Goal: Task Accomplishment & Management: Use online tool/utility

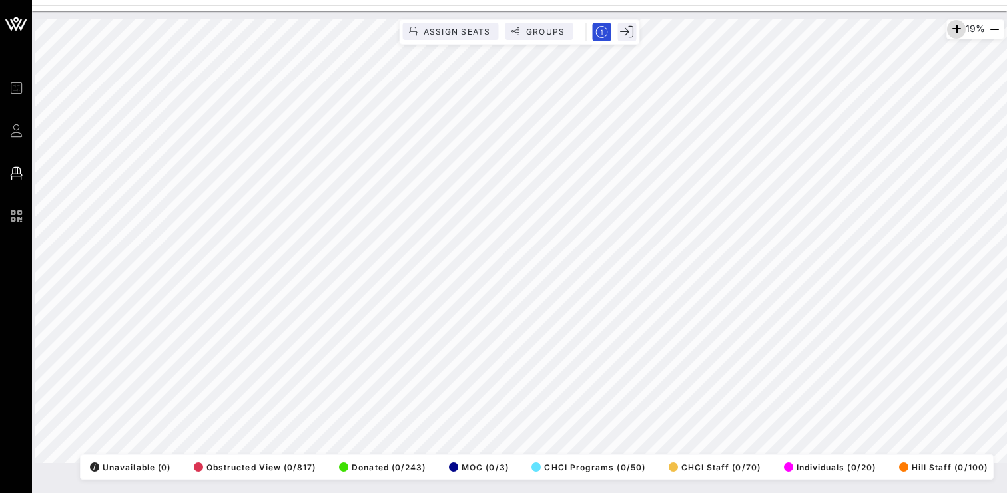
click at [948, 25] on icon "button" at bounding box center [956, 29] width 16 height 16
click at [948, 25] on icon "button" at bounding box center [954, 29] width 16 height 16
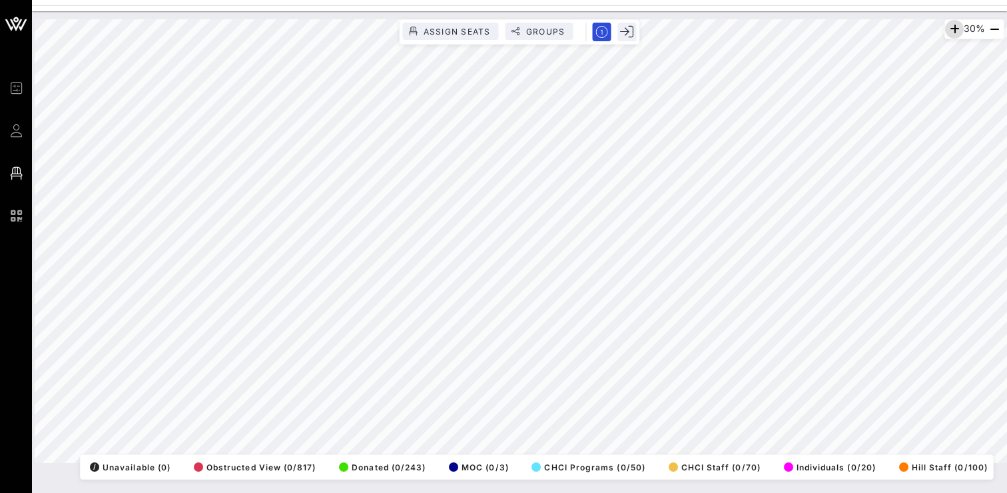
click at [955, 29] on icon "button" at bounding box center [954, 29] width 16 height 16
click at [955, 29] on icon "button" at bounding box center [955, 29] width 16 height 16
click at [947, 29] on icon "button" at bounding box center [955, 29] width 16 height 16
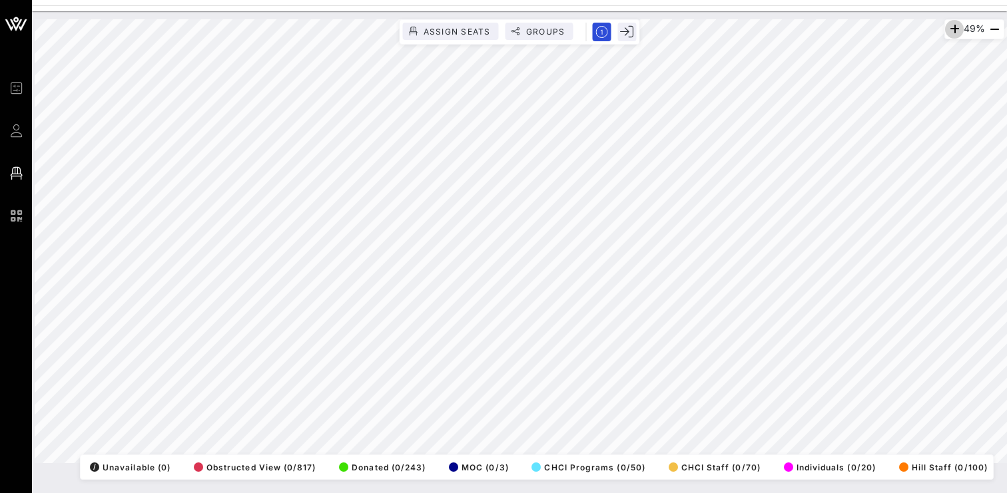
click at [946, 29] on icon "button" at bounding box center [954, 29] width 16 height 16
click at [947, 29] on icon "button" at bounding box center [955, 29] width 16 height 16
click at [954, 31] on icon "button" at bounding box center [954, 29] width 16 height 16
click at [954, 31] on icon "button" at bounding box center [955, 29] width 16 height 16
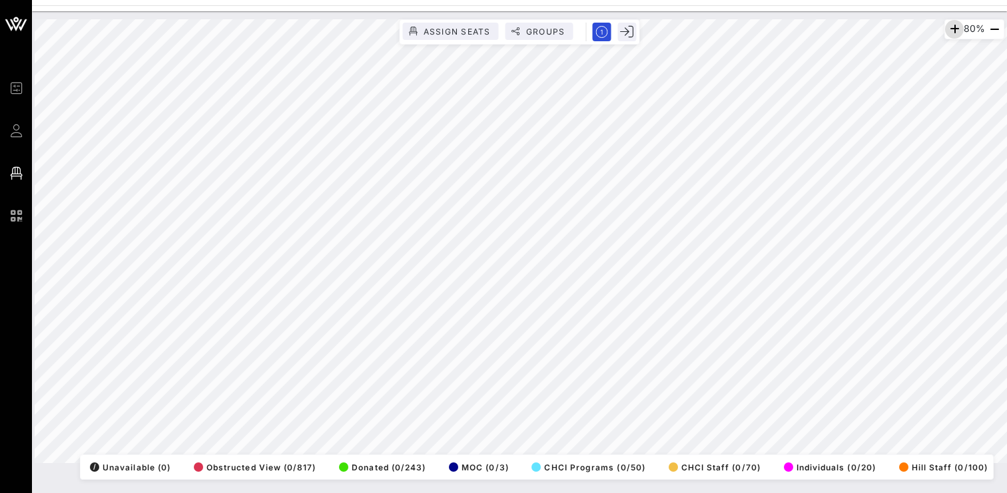
click at [954, 31] on icon "button" at bounding box center [954, 29] width 16 height 16
click at [784, 0] on html "Event Builder Guests Floor Plan QR Scanner CHCI 48th Annual Awards Gala 88% Ass…" at bounding box center [503, 246] width 1007 height 493
click at [946, 28] on icon "button" at bounding box center [954, 29] width 16 height 16
click at [950, 31] on icon "button" at bounding box center [954, 29] width 16 height 16
click at [950, 31] on icon "button" at bounding box center [950, 29] width 16 height 16
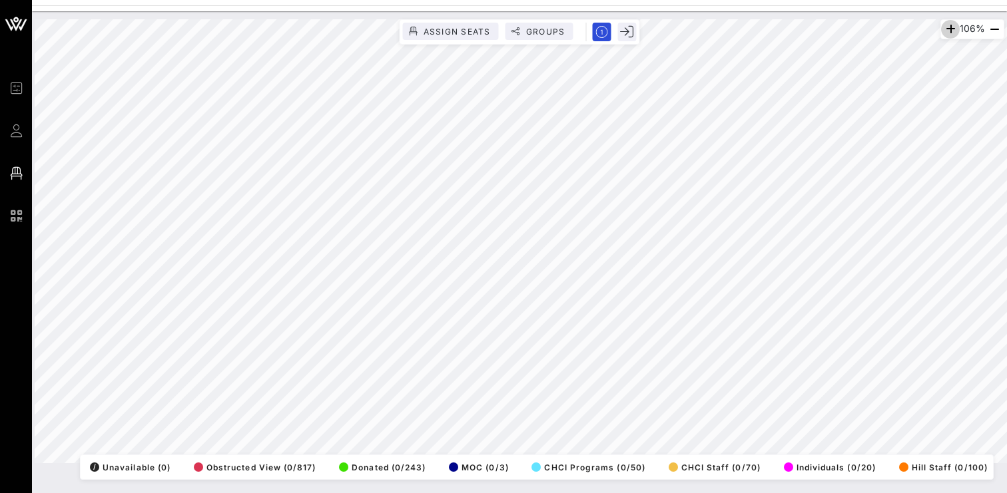
click at [950, 31] on icon "button" at bounding box center [950, 29] width 16 height 16
click at [946, 0] on html "Event Builder Guests Floor Plan QR Scanner CHCI 48th Annual Awards Gala 129% As…" at bounding box center [503, 246] width 1007 height 493
click at [947, 31] on icon "button" at bounding box center [950, 29] width 16 height 16
click at [947, 31] on icon "button" at bounding box center [951, 29] width 16 height 16
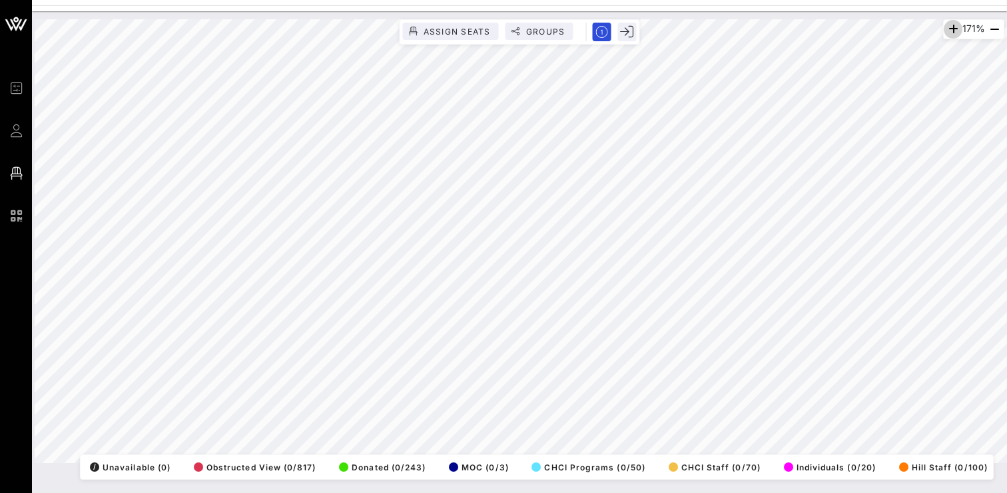
click at [947, 31] on icon "button" at bounding box center [953, 29] width 16 height 16
click at [947, 31] on icon "button" at bounding box center [949, 29] width 16 height 16
click at [947, 31] on icon "button" at bounding box center [948, 29] width 16 height 16
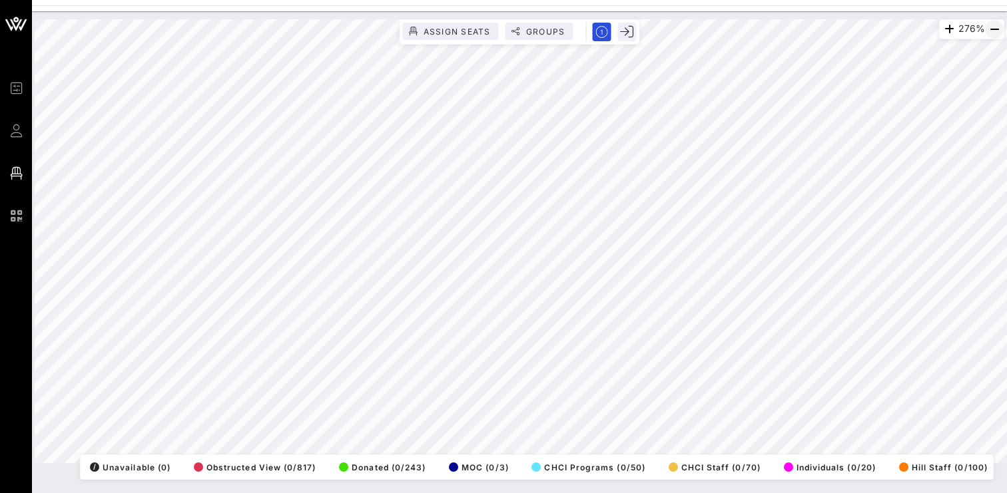
click at [988, 30] on icon "button" at bounding box center [994, 29] width 16 height 16
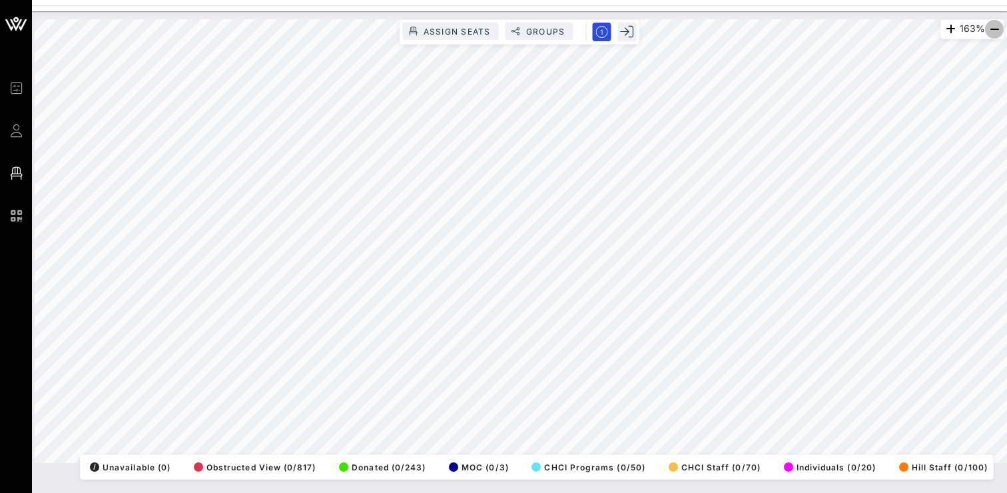
click at [988, 30] on icon "button" at bounding box center [994, 29] width 16 height 16
click at [944, 29] on icon "button" at bounding box center [952, 29] width 16 height 16
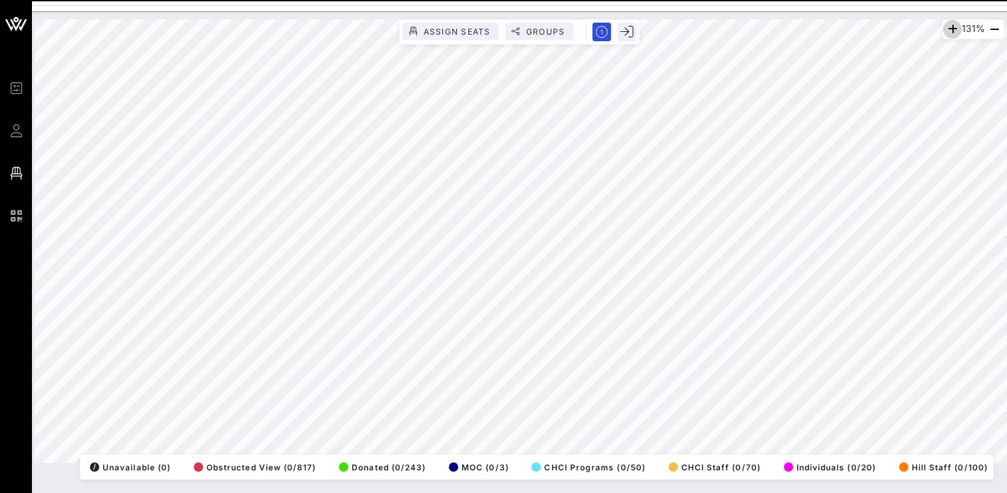
click at [944, 29] on icon "button" at bounding box center [952, 29] width 16 height 16
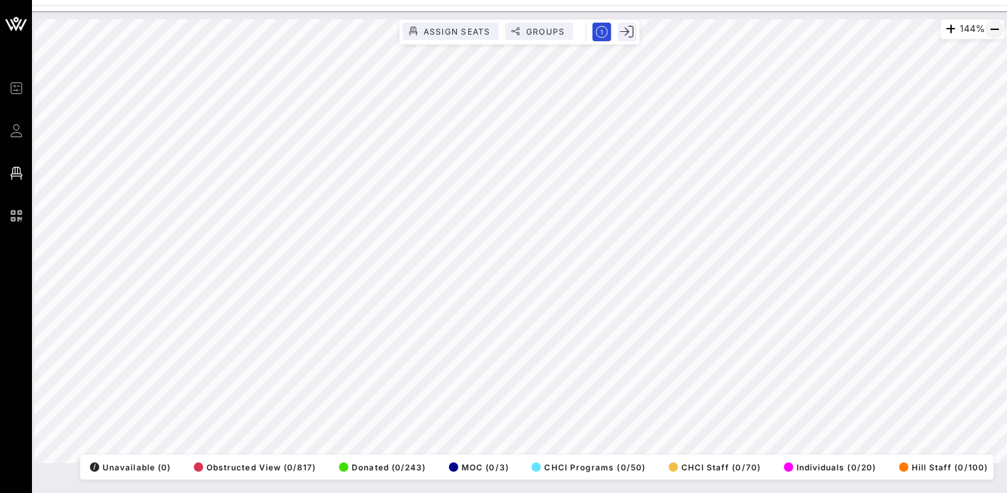
click at [994, 29] on icon "button" at bounding box center [994, 29] width 16 height 16
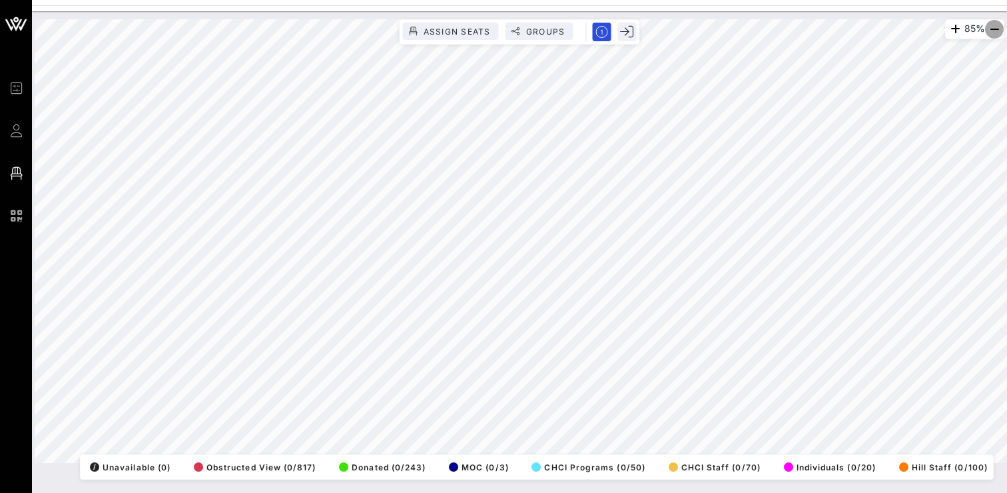
click at [994, 29] on icon "button" at bounding box center [994, 29] width 16 height 16
click at [948, 29] on icon "button" at bounding box center [955, 29] width 16 height 16
click at [948, 29] on icon "button" at bounding box center [954, 29] width 16 height 16
click at [948, 29] on icon "button" at bounding box center [952, 29] width 16 height 16
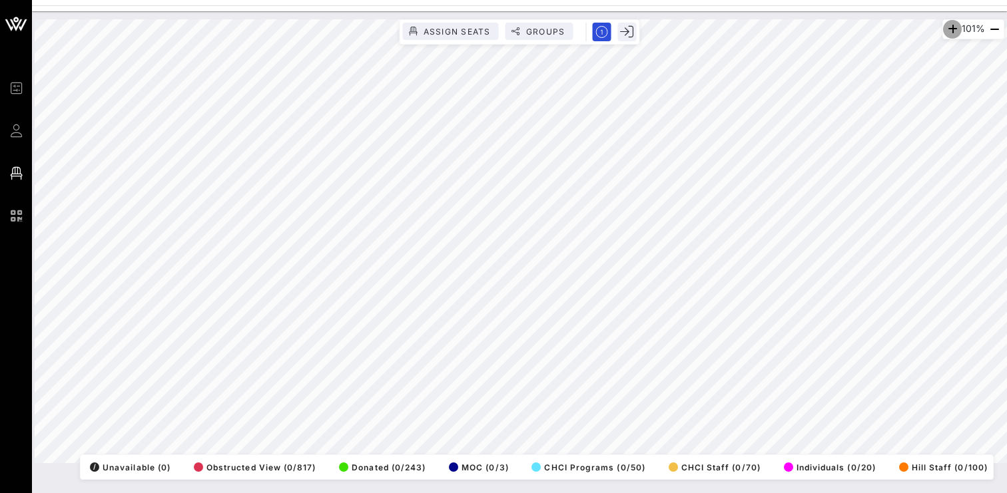
click at [948, 29] on icon "button" at bounding box center [952, 29] width 16 height 16
click at [948, 29] on icon "button" at bounding box center [950, 29] width 16 height 16
click at [948, 29] on icon "button" at bounding box center [951, 29] width 16 height 16
click at [948, 29] on icon "button" at bounding box center [950, 29] width 16 height 16
click at [994, 26] on icon "button" at bounding box center [994, 29] width 16 height 16
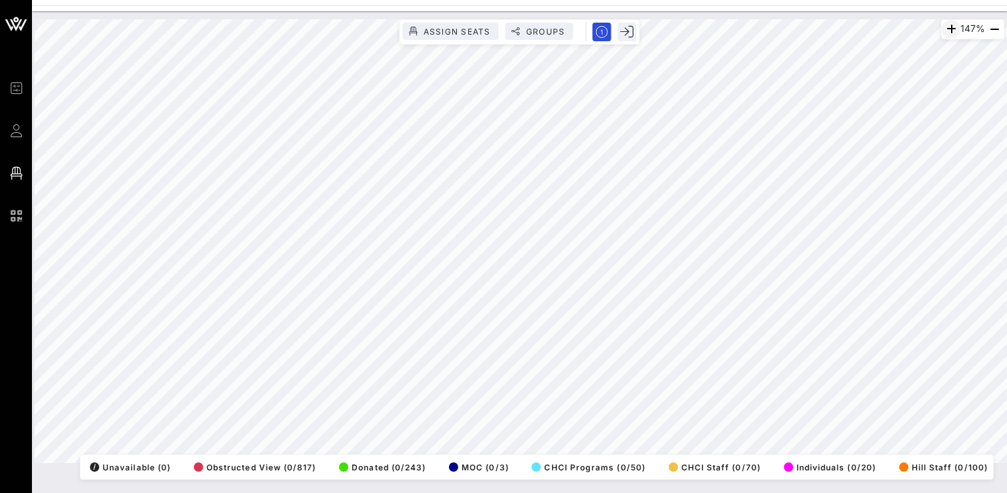
click at [943, 29] on icon "button" at bounding box center [951, 29] width 16 height 16
click at [943, 29] on icon "button" at bounding box center [950, 29] width 16 height 16
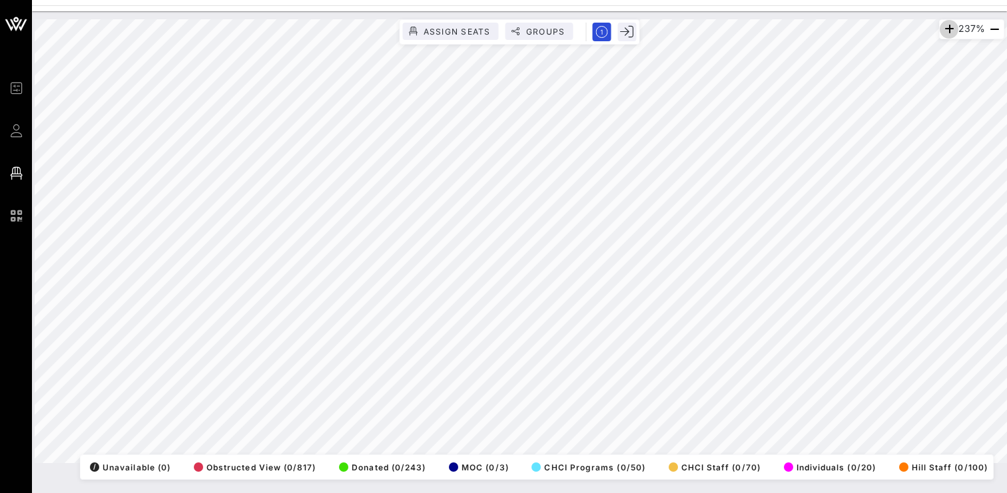
click at [943, 29] on icon "button" at bounding box center [949, 29] width 16 height 16
click at [717, 487] on div "261% Assign Seats Groups Exit All Reserved Shared Total Guests 1415 Total Seate…" at bounding box center [519, 252] width 975 height 482
click at [685, 463] on div "261% Assign Seats Groups Exit All Reserved Shared Total Guests 1415 Total Seate…" at bounding box center [520, 241] width 970 height 444
click at [996, 30] on icon "button" at bounding box center [994, 29] width 16 height 16
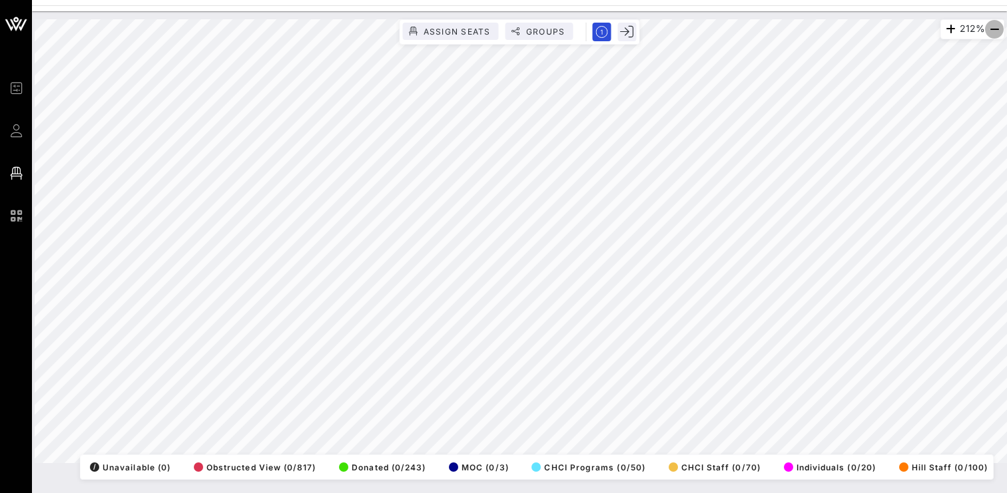
click at [996, 30] on icon "button" at bounding box center [994, 29] width 16 height 16
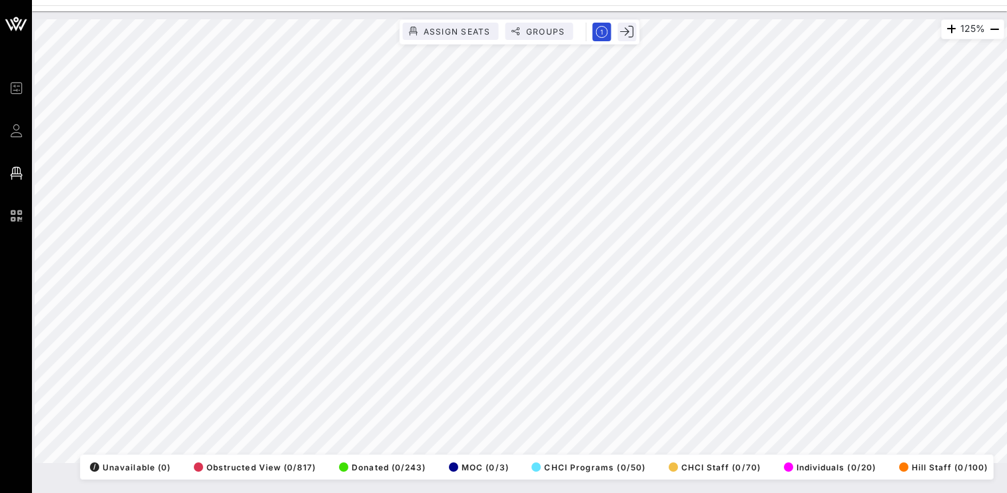
click at [709, 493] on html "Event Builder Guests Floor Plan QR Scanner CHCI 48th Annual Awards Gala 125% As…" at bounding box center [503, 246] width 1007 height 493
click at [992, 31] on icon "button" at bounding box center [994, 29] width 16 height 16
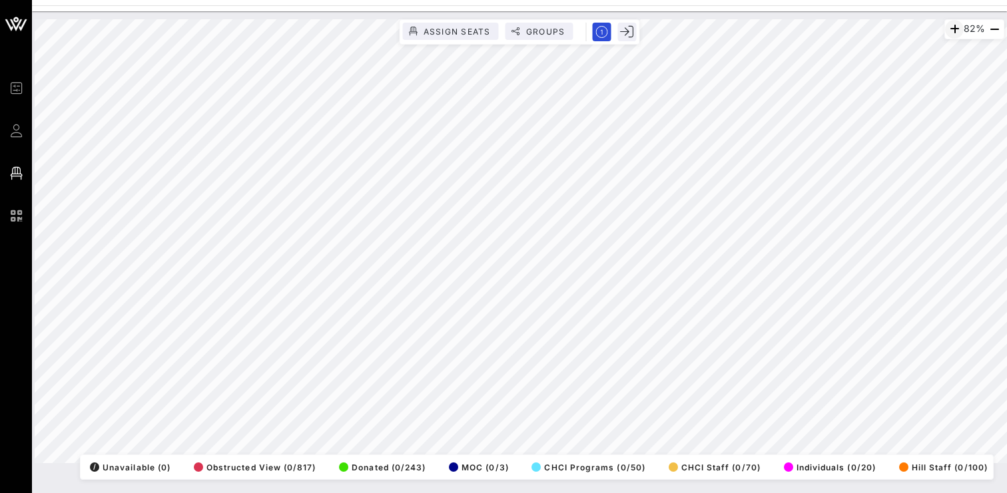
click at [950, 25] on icon "button" at bounding box center [954, 29] width 16 height 16
click at [950, 25] on icon "button" at bounding box center [950, 29] width 16 height 16
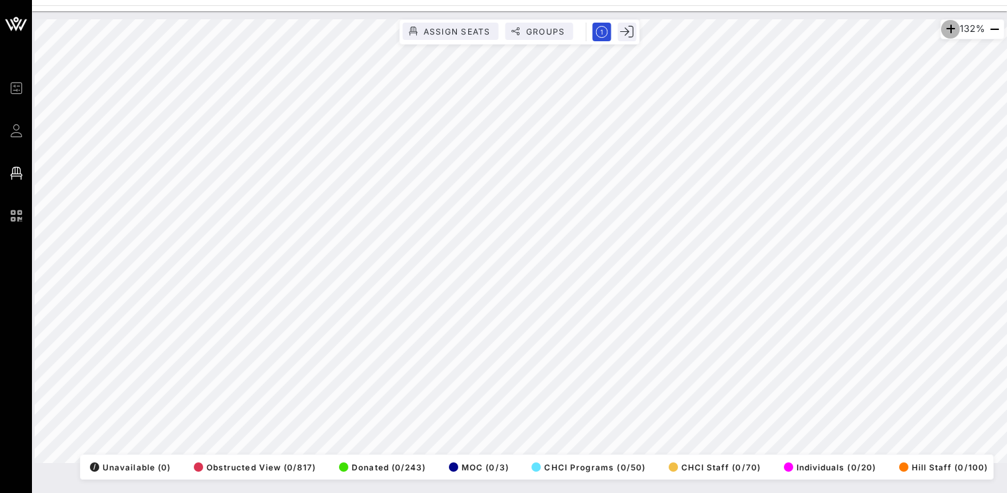
click at [950, 25] on icon "button" at bounding box center [950, 29] width 16 height 16
click at [950, 25] on icon "button" at bounding box center [951, 29] width 16 height 16
click at [950, 25] on icon "button" at bounding box center [950, 29] width 16 height 16
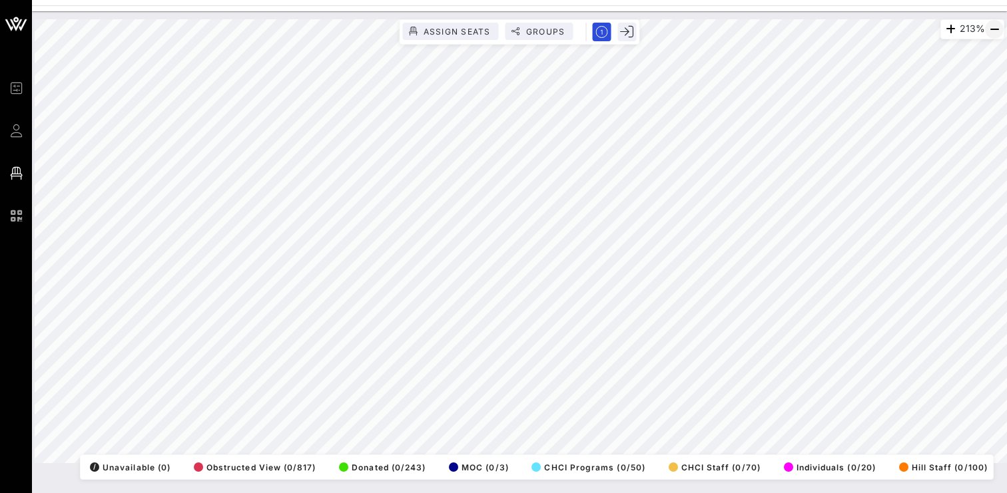
click at [987, 30] on icon "button" at bounding box center [994, 29] width 16 height 16
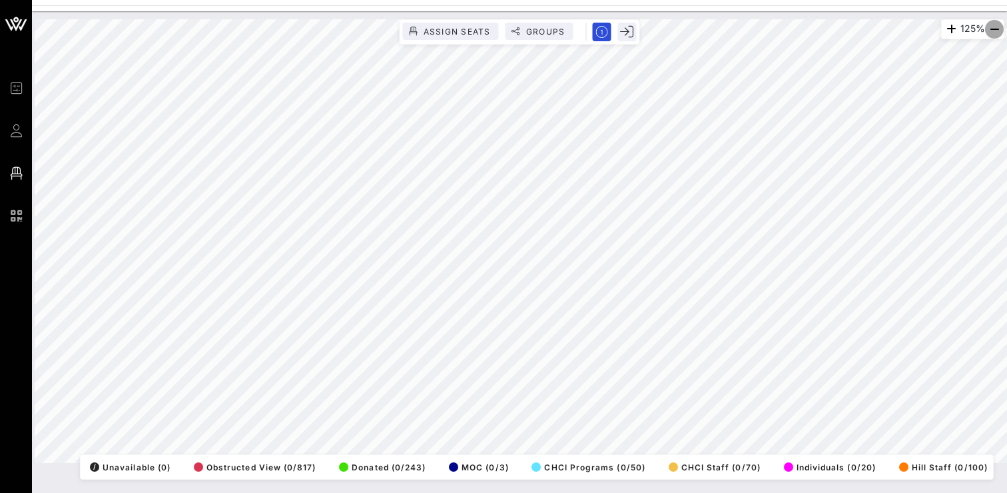
click at [987, 30] on icon "button" at bounding box center [994, 29] width 16 height 16
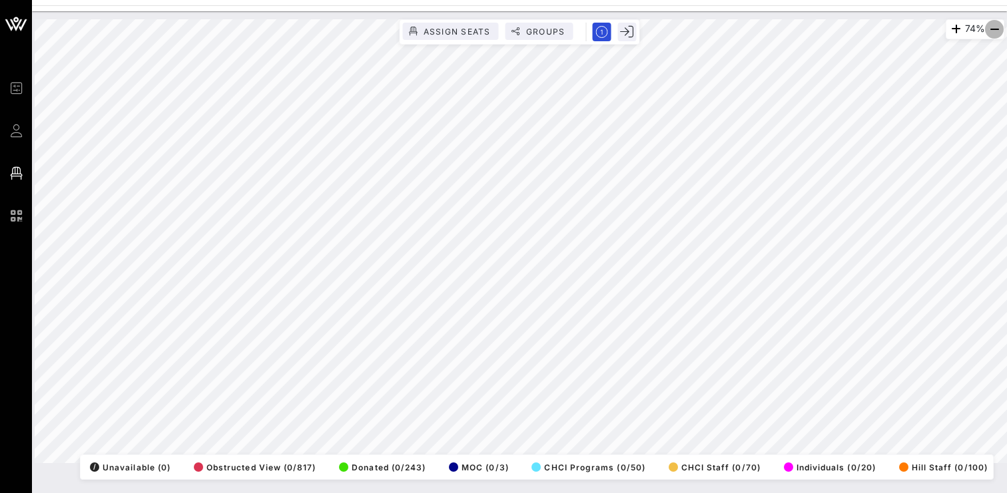
click at [987, 30] on icon "button" at bounding box center [994, 29] width 16 height 16
click at [950, 32] on icon "button" at bounding box center [954, 29] width 16 height 16
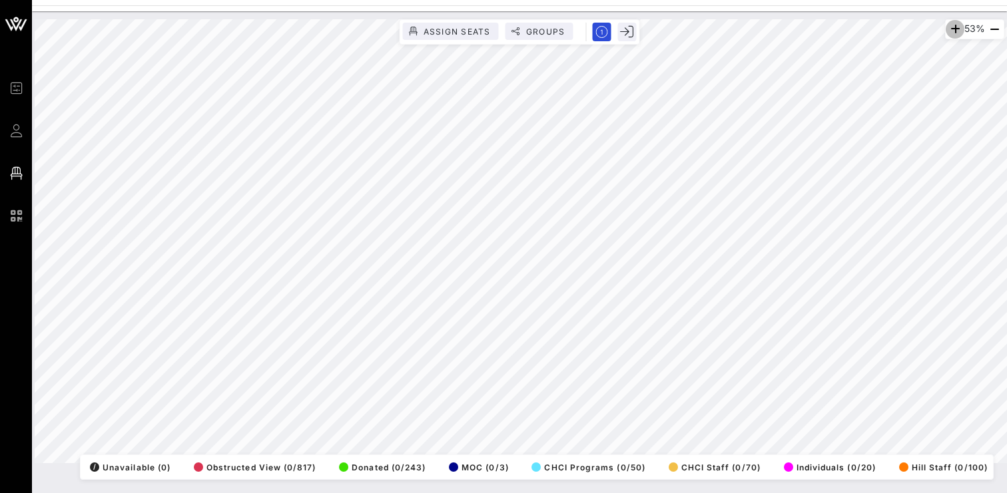
click at [950, 32] on icon "button" at bounding box center [955, 29] width 16 height 16
click at [950, 32] on icon "button" at bounding box center [954, 29] width 16 height 16
click at [950, 32] on icon "button" at bounding box center [957, 29] width 16 height 16
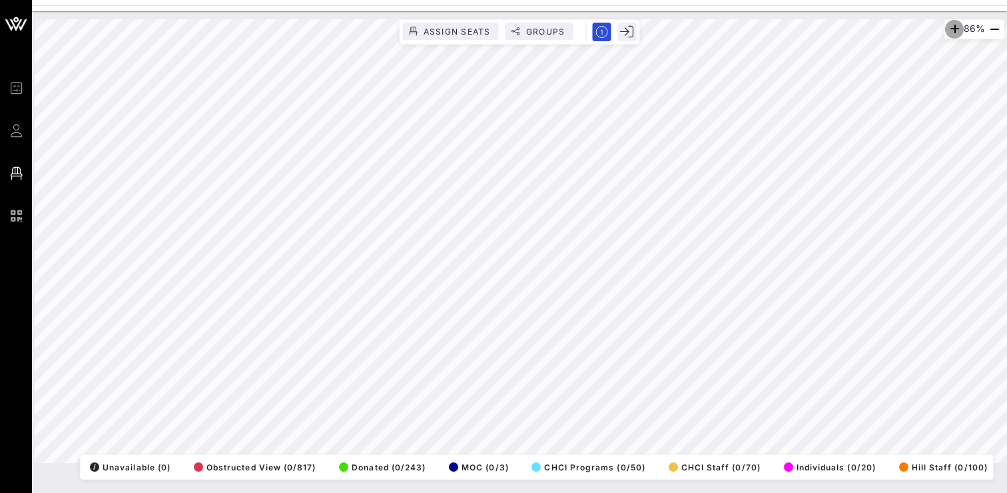
click at [950, 32] on icon "button" at bounding box center [954, 29] width 16 height 16
click at [998, 29] on icon "button" at bounding box center [994, 29] width 16 height 16
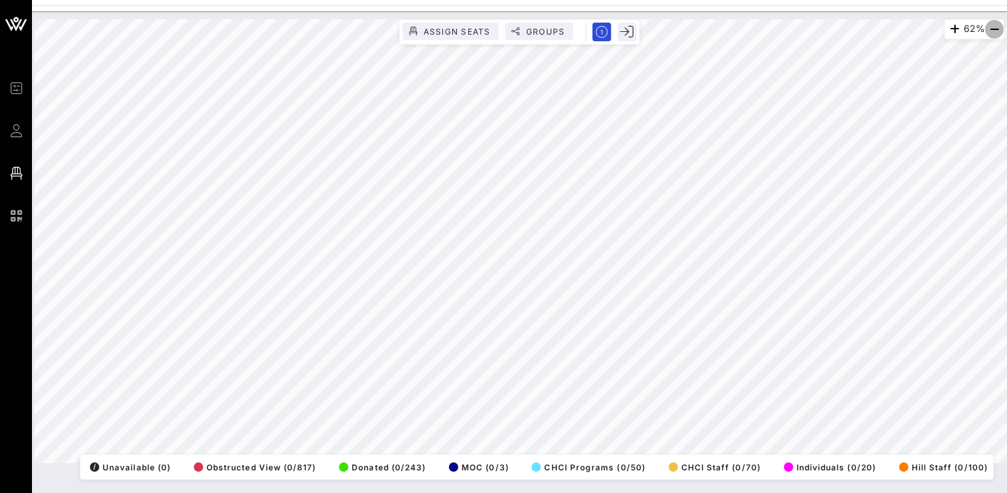
click at [998, 29] on icon "button" at bounding box center [994, 29] width 16 height 16
click at [952, 25] on icon "button" at bounding box center [955, 29] width 16 height 16
click at [952, 25] on icon "button" at bounding box center [956, 29] width 16 height 16
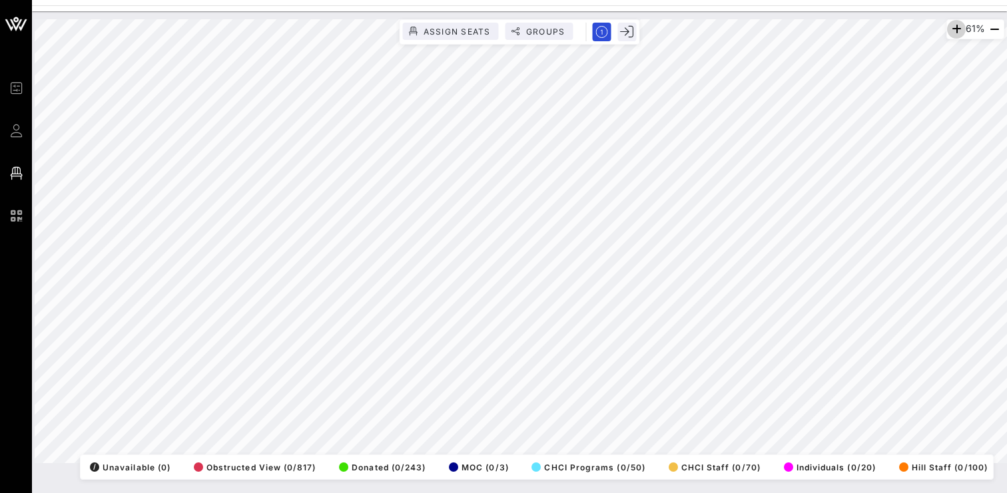
click at [952, 25] on icon "button" at bounding box center [956, 29] width 16 height 16
click at [952, 25] on icon "button" at bounding box center [955, 29] width 16 height 16
click at [952, 25] on icon "button" at bounding box center [956, 29] width 16 height 16
click at [949, 28] on icon "button" at bounding box center [954, 29] width 16 height 16
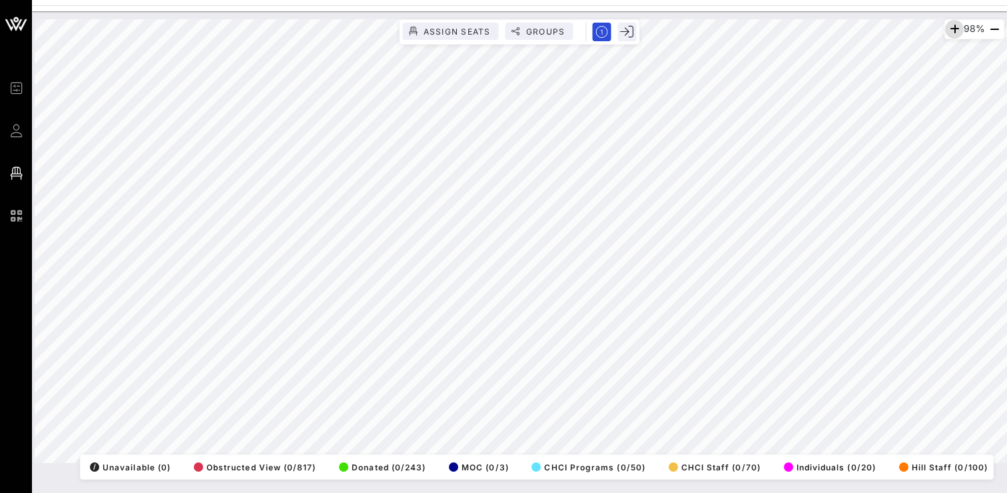
click at [949, 28] on icon "button" at bounding box center [954, 29] width 16 height 16
click at [949, 28] on icon "button" at bounding box center [952, 29] width 16 height 16
click at [949, 28] on icon "button" at bounding box center [950, 29] width 16 height 16
click at [942, 30] on icon "button" at bounding box center [950, 29] width 16 height 16
click at [943, 30] on icon "button" at bounding box center [951, 29] width 16 height 16
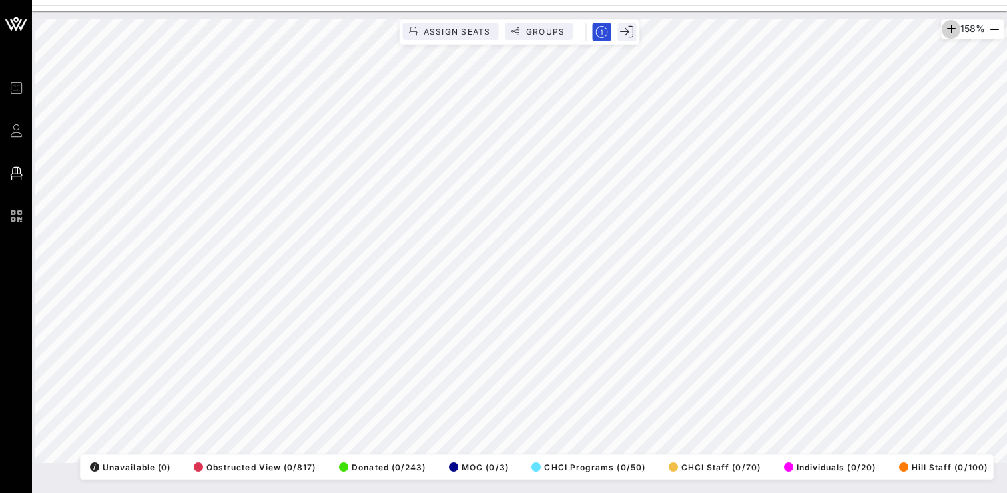
click at [943, 30] on icon "button" at bounding box center [951, 29] width 16 height 16
click at [944, 30] on icon "button" at bounding box center [952, 29] width 16 height 16
click at [942, 30] on icon "button" at bounding box center [950, 29] width 16 height 16
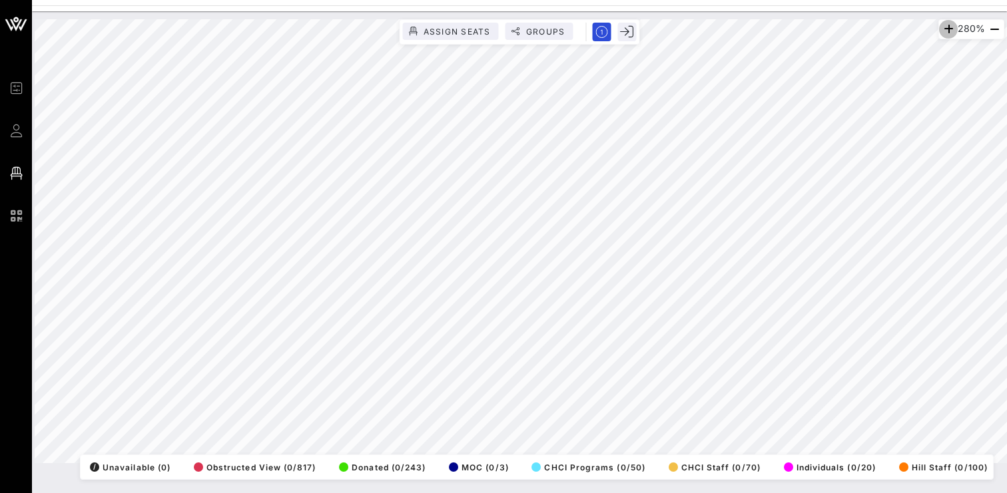
click at [942, 30] on icon "button" at bounding box center [948, 29] width 16 height 16
click at [942, 30] on icon "button" at bounding box center [949, 29] width 16 height 16
click at [992, 33] on icon "button" at bounding box center [994, 29] width 16 height 16
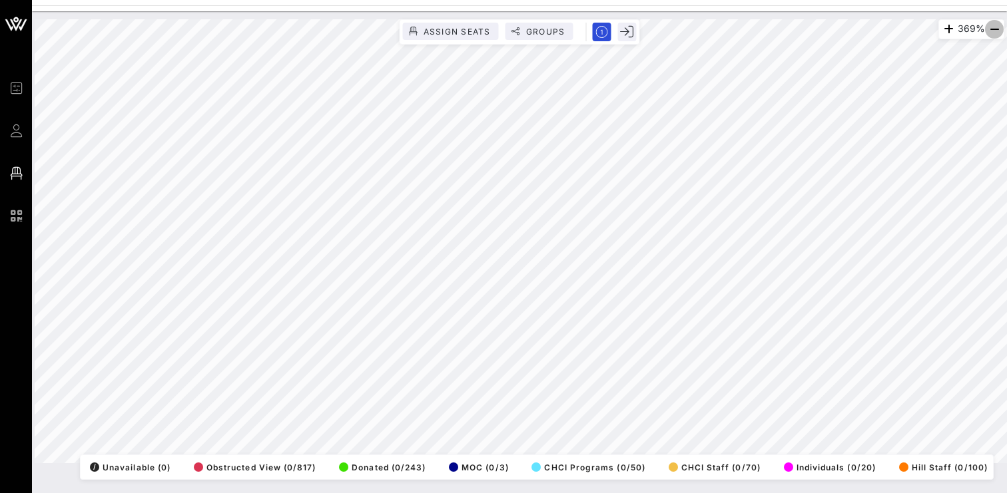
click at [992, 33] on icon "button" at bounding box center [994, 29] width 16 height 16
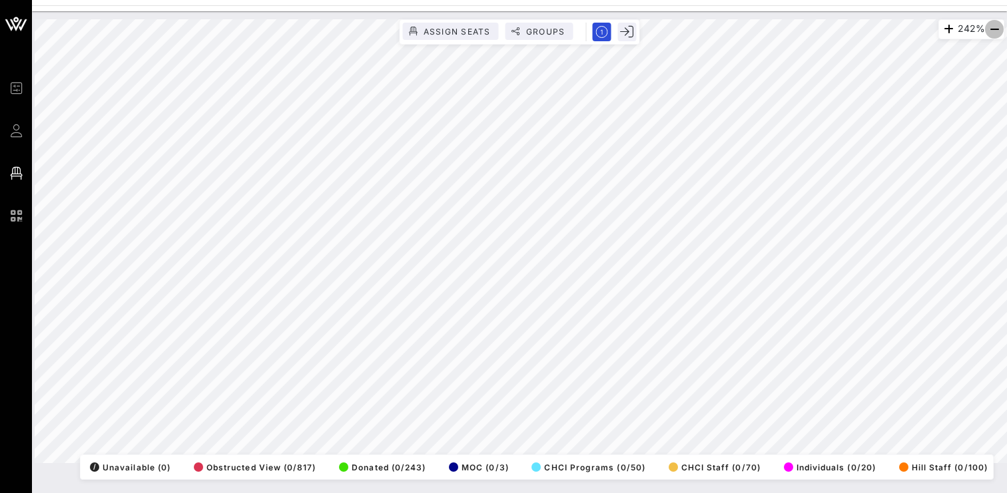
click at [992, 33] on icon "button" at bounding box center [994, 29] width 16 height 16
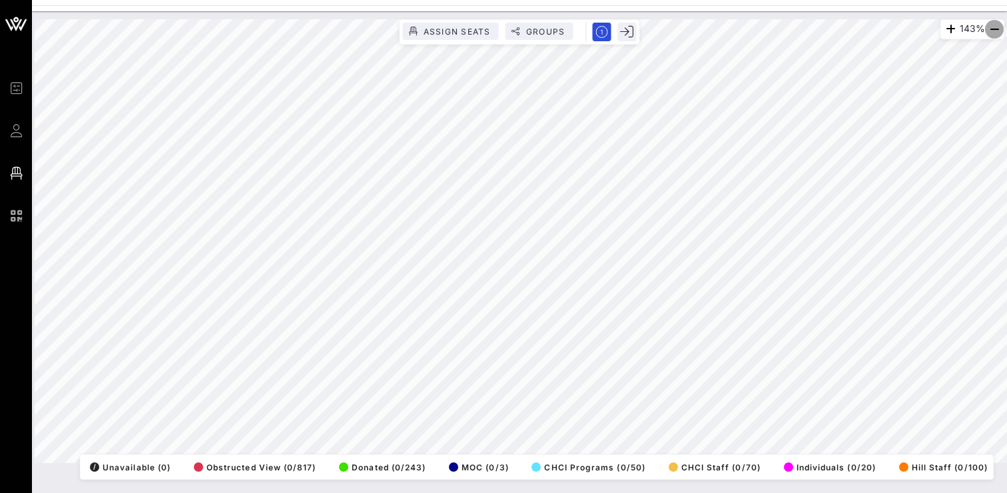
click at [992, 33] on icon "button" at bounding box center [994, 29] width 16 height 16
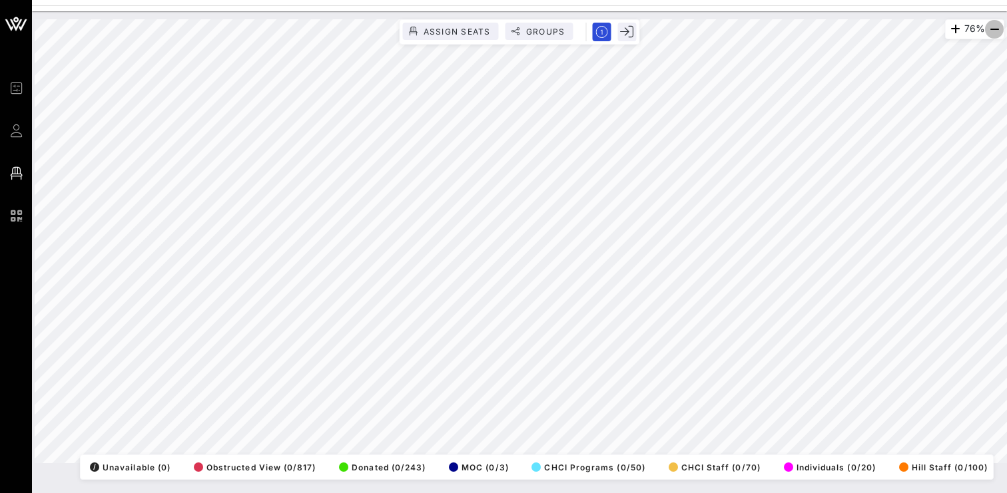
click at [992, 33] on icon "button" at bounding box center [994, 29] width 16 height 16
click at [636, 10] on div "Event Builder Guests Floor Plan QR Scanner CHCI 48th Annual Awards Gala 68% Ass…" at bounding box center [503, 246] width 1007 height 493
click at [992, 32] on icon "button" at bounding box center [994, 29] width 16 height 16
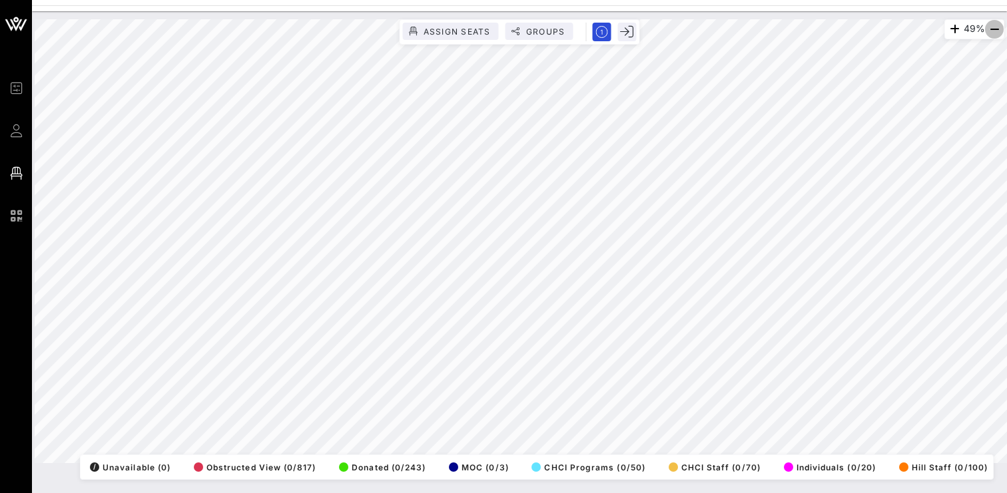
click at [992, 32] on icon "button" at bounding box center [994, 29] width 16 height 16
click at [948, 27] on icon "button" at bounding box center [954, 29] width 16 height 16
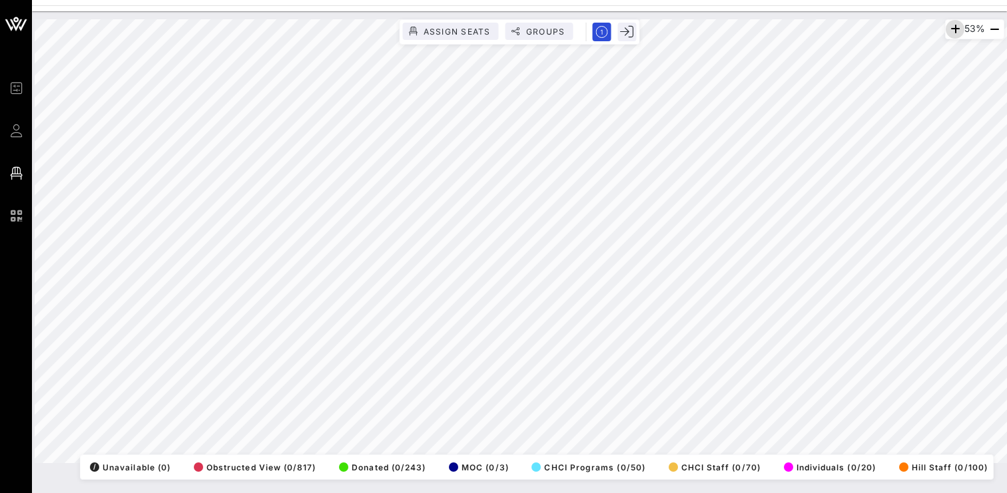
click at [951, 26] on icon "button" at bounding box center [955, 29] width 16 height 16
click at [951, 26] on icon "button" at bounding box center [957, 29] width 16 height 16
click at [951, 26] on icon "button" at bounding box center [955, 29] width 16 height 16
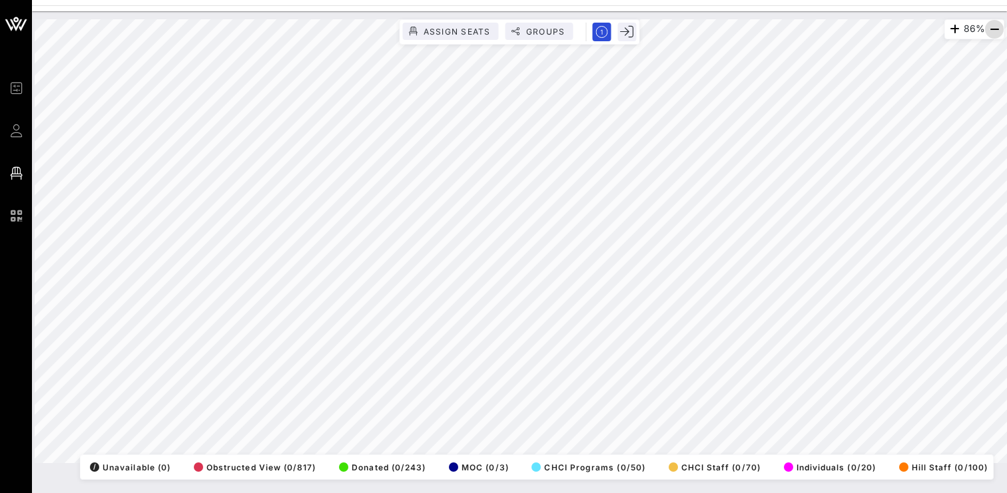
click at [988, 33] on icon "button" at bounding box center [994, 29] width 16 height 16
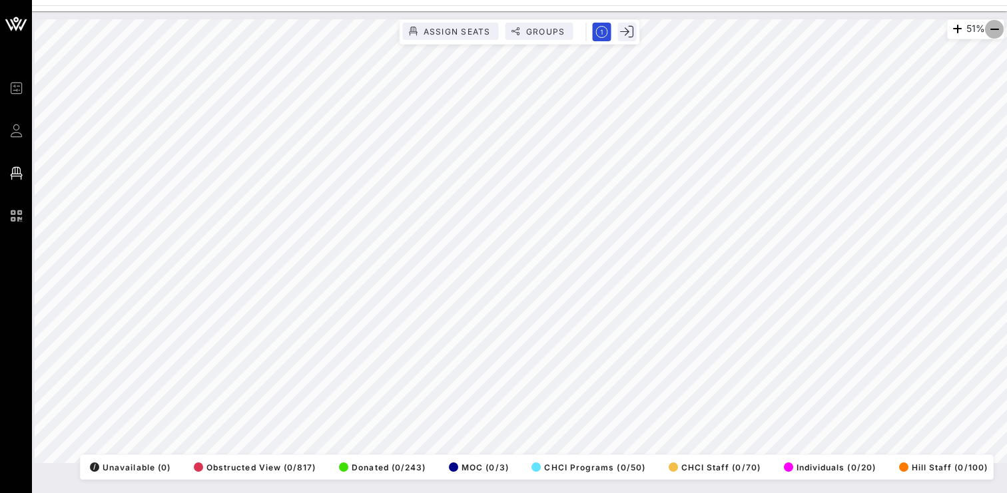
click at [988, 33] on icon "button" at bounding box center [994, 29] width 16 height 16
click at [948, 29] on icon "button" at bounding box center [956, 29] width 16 height 16
click at [947, 29] on icon "button" at bounding box center [955, 29] width 16 height 16
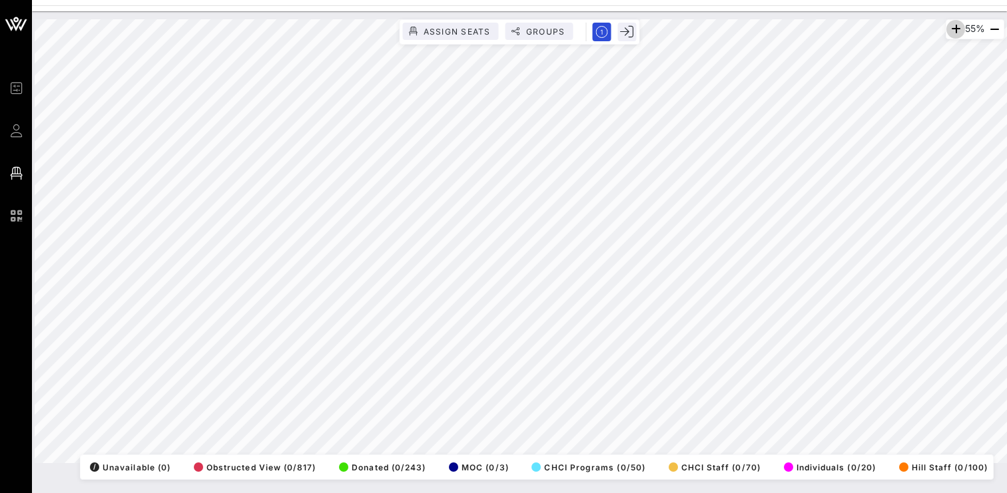
click at [948, 29] on icon "button" at bounding box center [956, 29] width 16 height 16
click at [952, 27] on icon "button" at bounding box center [954, 29] width 16 height 16
click at [952, 27] on icon "button" at bounding box center [955, 29] width 16 height 16
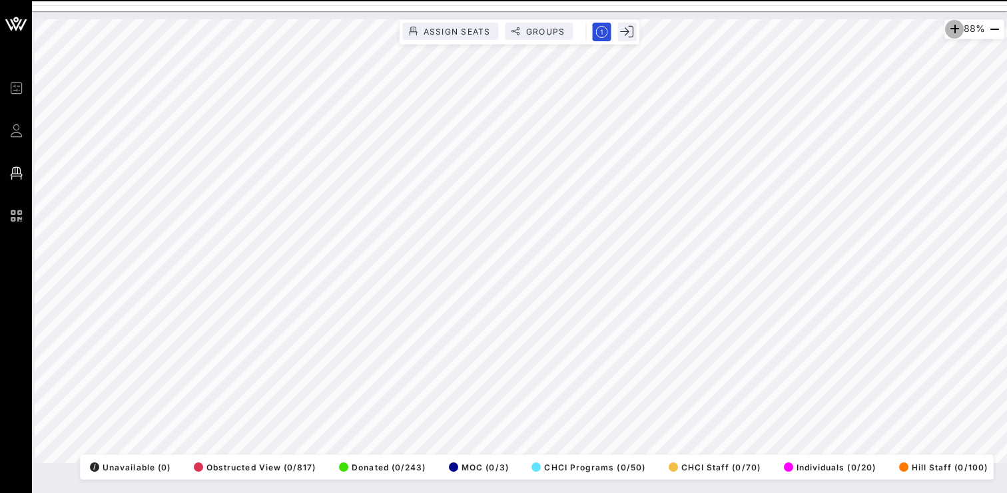
click at [952, 27] on icon "button" at bounding box center [954, 29] width 16 height 16
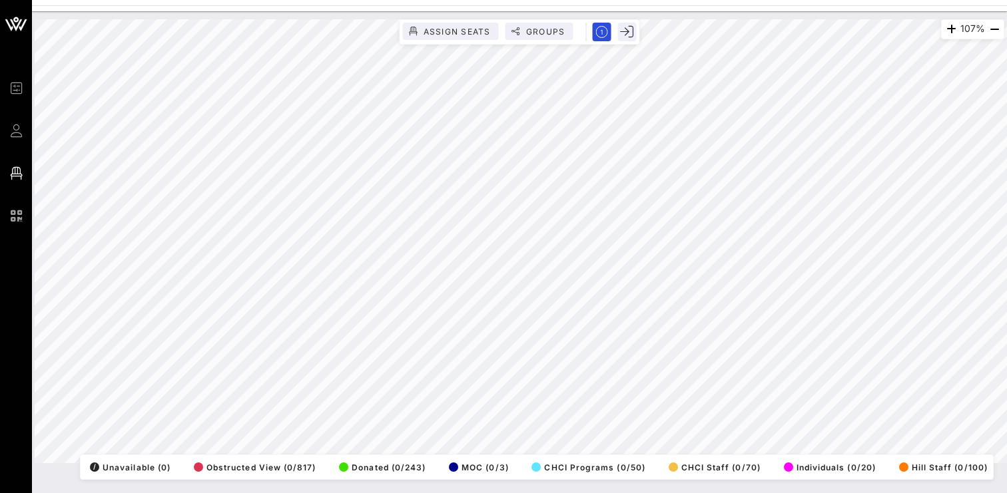
click at [509, 454] on div "107% Assign Seats Groups Exit All Reserved Shared Total Guests 1415 Total Seate…" at bounding box center [520, 241] width 970 height 444
click at [356, 493] on html "Event Builder Guests Floor Plan QR Scanner CHCI 48th Annual Awards Gala 107% As…" at bounding box center [503, 246] width 1007 height 493
click at [319, 493] on html "Event Builder Guests Floor Plan QR Scanner CHCI 48th Annual Awards Gala 107% As…" at bounding box center [503, 246] width 1007 height 493
click at [338, 0] on html "Event Builder Guests Floor Plan QR Scanner CHCI 48th Annual Awards Gala 107% As…" at bounding box center [503, 246] width 1007 height 493
click at [836, 493] on html "Event Builder Guests Floor Plan QR Scanner CHCI 48th Annual Awards Gala 107% As…" at bounding box center [503, 246] width 1007 height 493
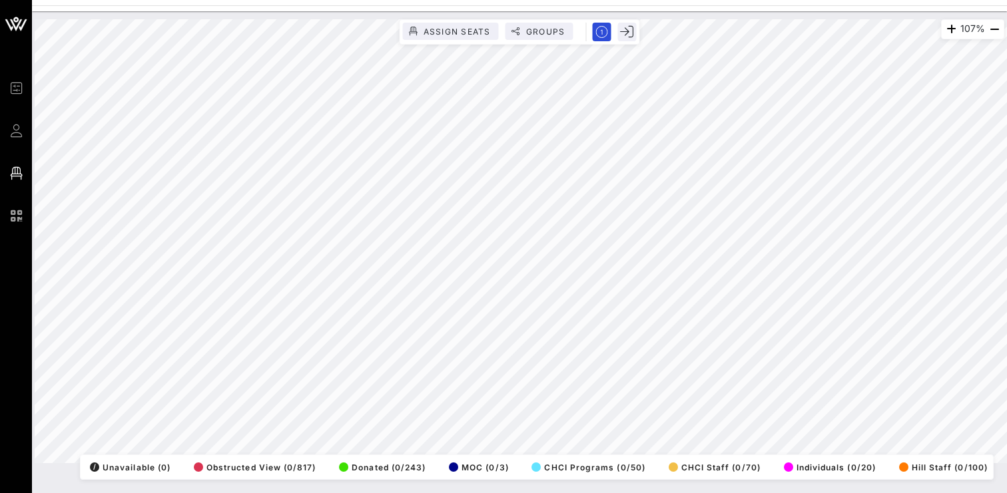
click at [785, 0] on html "Event Builder Guests Floor Plan QR Scanner CHCI 48th Annual Awards Gala 107% As…" at bounding box center [503, 246] width 1007 height 493
click at [905, 463] on div "107% Assign Seats Groups Exit All Reserved Shared Total Guests 1415 Total Seate…" at bounding box center [520, 241] width 970 height 444
click at [898, 493] on html "Event Builder Guests Floor Plan QR Scanner CHCI 48th Annual Awards Gala 107% As…" at bounding box center [503, 246] width 1007 height 493
click at [509, 17] on div "107% Assign Seats Groups Exit All Reserved Shared Total Guests 1415 Total Seate…" at bounding box center [520, 241] width 986 height 460
click at [378, 455] on div "107% Assign Seats Groups Exit All Reserved Shared Total Guests 1415 Total Seate…" at bounding box center [520, 241] width 970 height 444
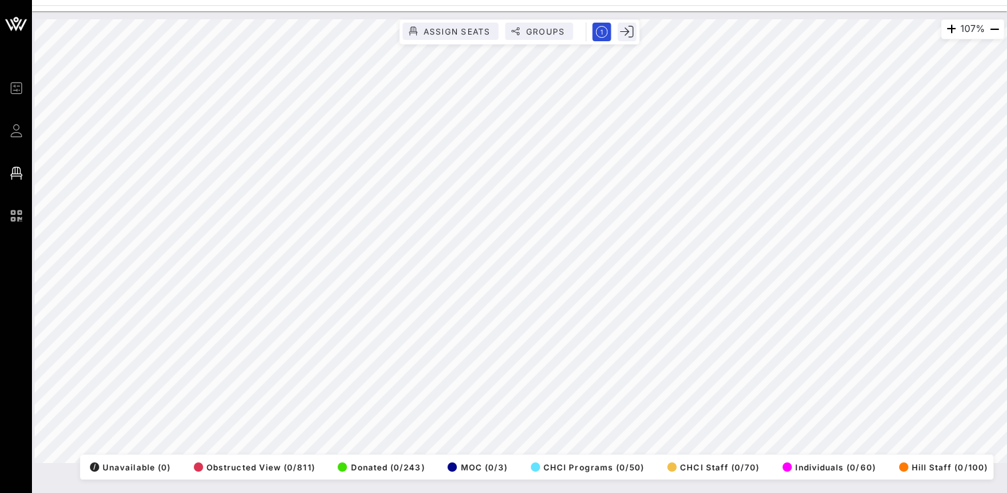
click at [513, 493] on html "Event Builder Guests Floor Plan QR Scanner CHCI 48th Annual Awards Gala 107% As…" at bounding box center [503, 246] width 1007 height 493
click at [994, 29] on icon "button" at bounding box center [994, 29] width 16 height 16
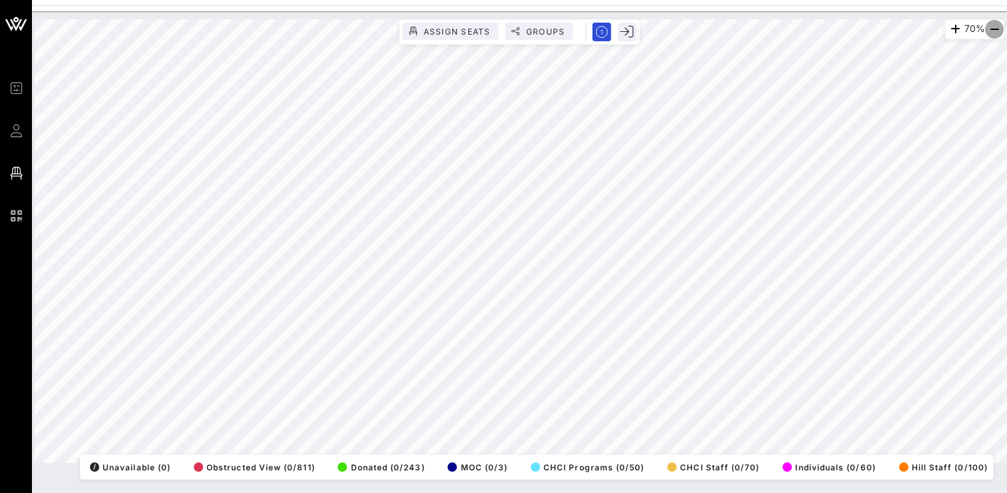
click at [994, 29] on icon "button" at bounding box center [994, 29] width 16 height 16
click at [949, 31] on icon "button" at bounding box center [954, 29] width 16 height 16
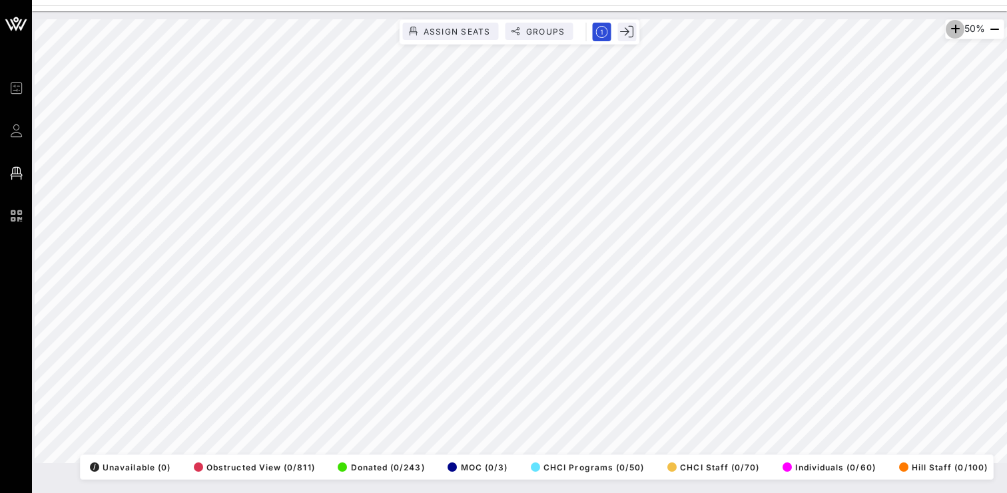
click at [949, 31] on icon "button" at bounding box center [955, 29] width 16 height 16
click at [951, 27] on icon "button" at bounding box center [956, 29] width 16 height 16
click at [951, 27] on icon "button" at bounding box center [955, 29] width 16 height 16
click at [951, 27] on icon "button" at bounding box center [956, 29] width 16 height 16
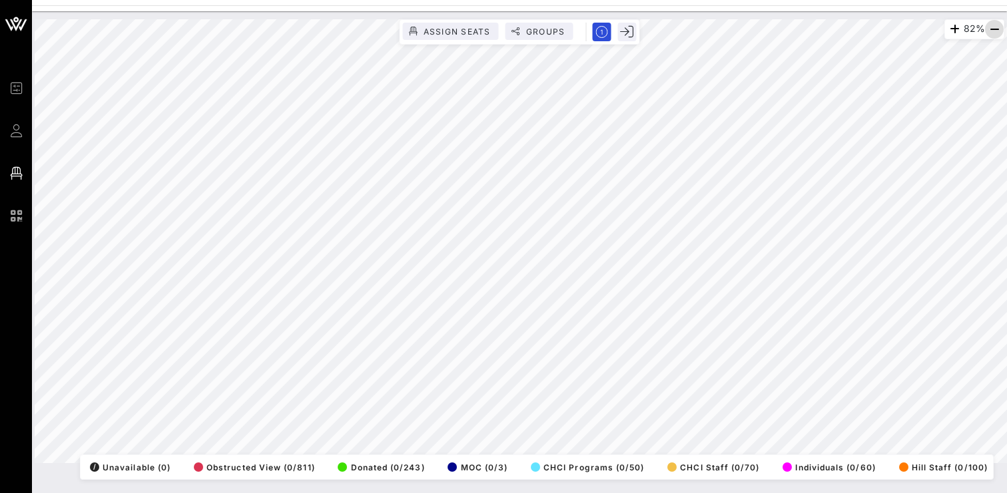
click at [994, 30] on icon "button" at bounding box center [994, 29] width 16 height 16
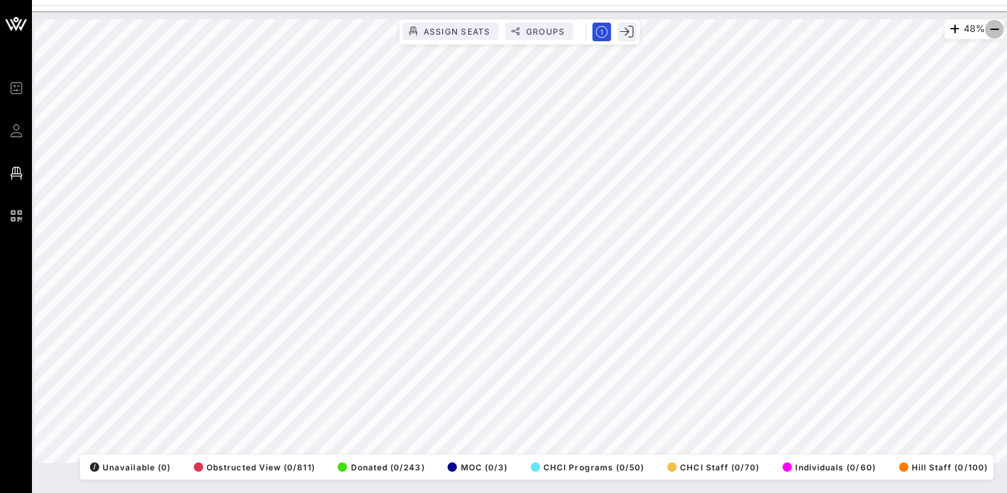
click at [994, 30] on icon "button" at bounding box center [994, 29] width 16 height 16
click at [946, 27] on icon "button" at bounding box center [954, 29] width 16 height 16
click at [947, 27] on icon "button" at bounding box center [955, 29] width 16 height 16
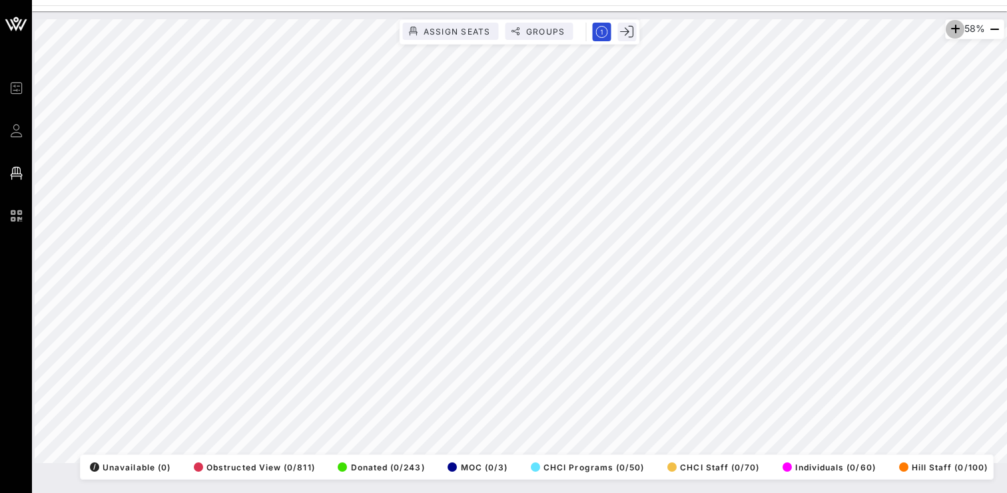
click at [947, 27] on icon "button" at bounding box center [955, 29] width 16 height 16
click at [946, 27] on icon "button" at bounding box center [954, 29] width 16 height 16
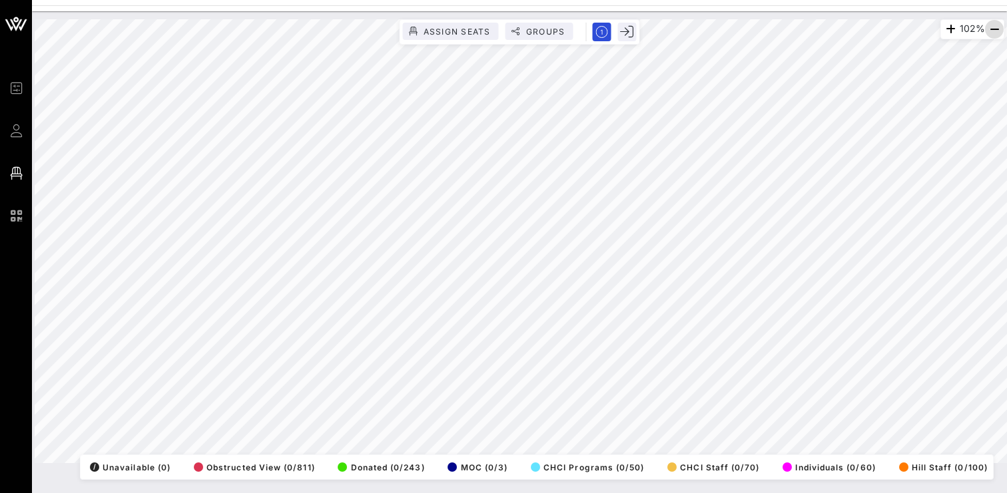
click at [990, 27] on icon "button" at bounding box center [994, 29] width 16 height 16
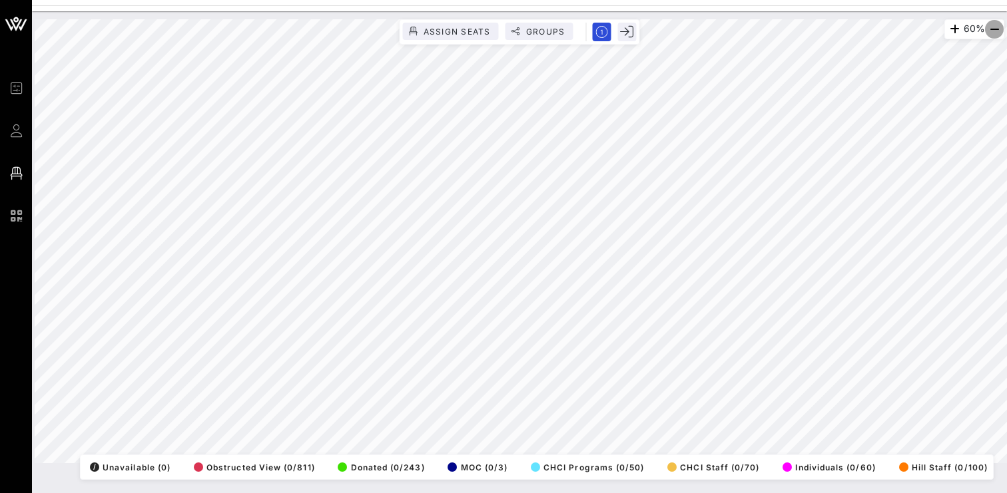
click at [990, 27] on icon "button" at bounding box center [994, 29] width 16 height 16
click at [970, 0] on html "Event Builder Guests Floor Plan QR Scanner CHCI 48th Annual Awards Gala 44% Ass…" at bounding box center [503, 246] width 1007 height 493
click at [948, 31] on icon "button" at bounding box center [954, 29] width 16 height 16
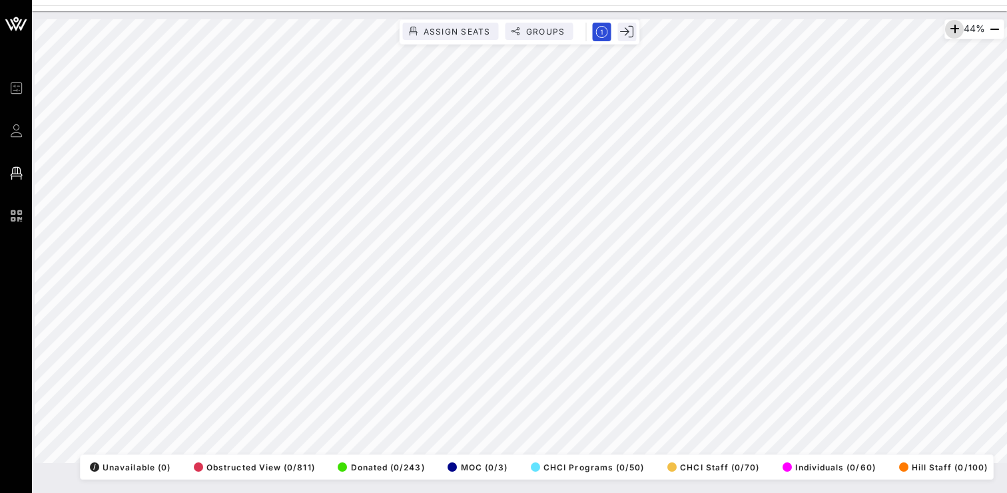
click at [948, 31] on icon "button" at bounding box center [954, 29] width 16 height 16
click at [948, 31] on icon "button" at bounding box center [955, 29] width 16 height 16
click at [490, 463] on div "64% Assign Seats Groups Exit All Reserved Shared Total Guests 1415 Total Seated…" at bounding box center [520, 241] width 970 height 444
click at [946, 31] on icon "button" at bounding box center [954, 29] width 16 height 16
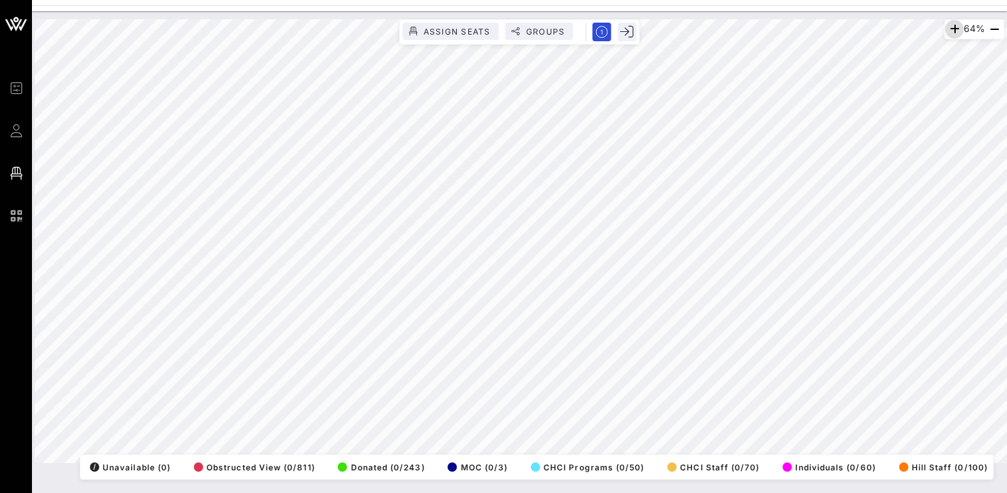
click at [946, 31] on icon "button" at bounding box center [954, 29] width 16 height 16
click at [947, 31] on icon "button" at bounding box center [955, 29] width 16 height 16
click at [946, 31] on icon "button" at bounding box center [954, 29] width 16 height 16
click at [946, 31] on icon "button" at bounding box center [950, 29] width 16 height 16
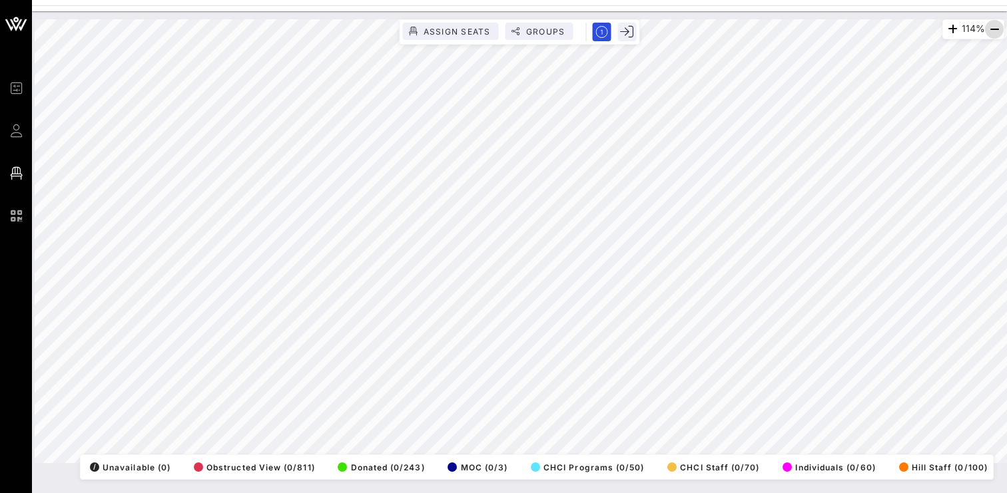
click at [995, 30] on icon "button" at bounding box center [994, 29] width 16 height 16
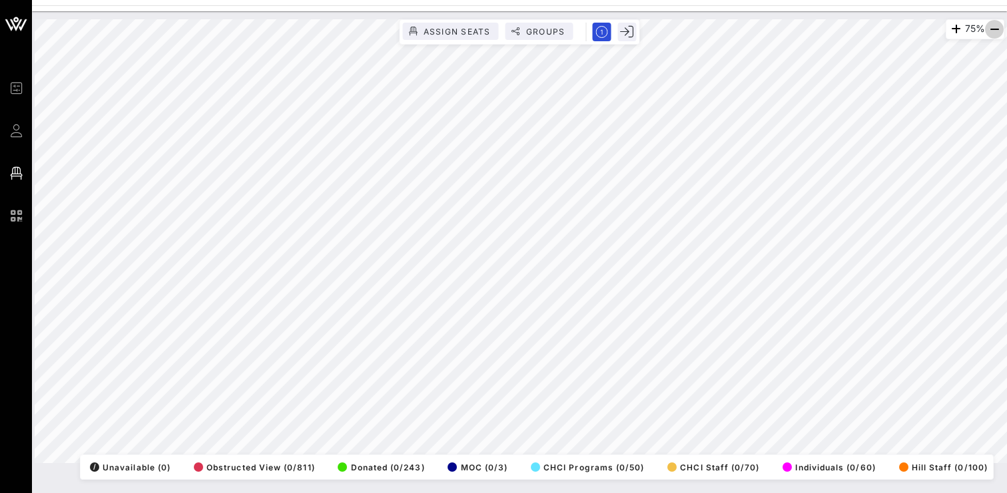
click at [995, 30] on icon "button" at bounding box center [994, 29] width 16 height 16
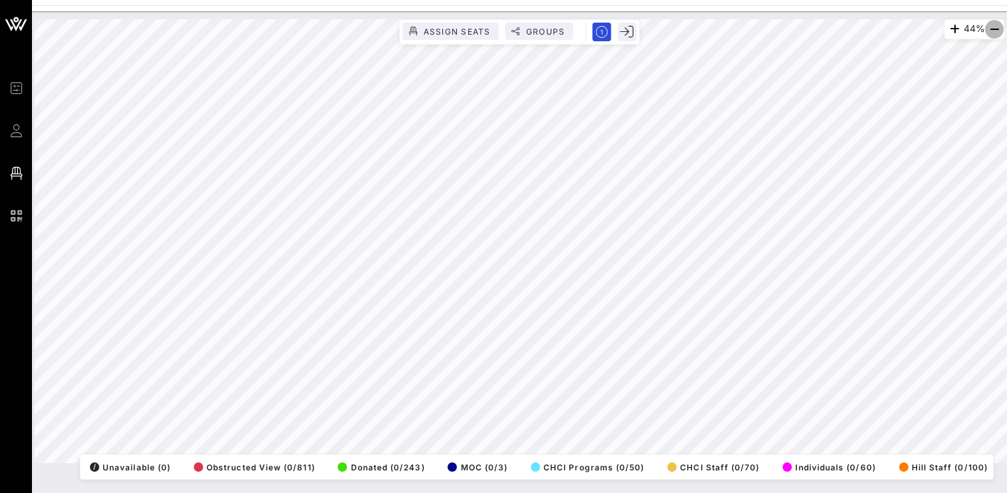
click at [995, 30] on icon "button" at bounding box center [994, 29] width 16 height 16
click at [953, 30] on icon "button" at bounding box center [954, 29] width 16 height 16
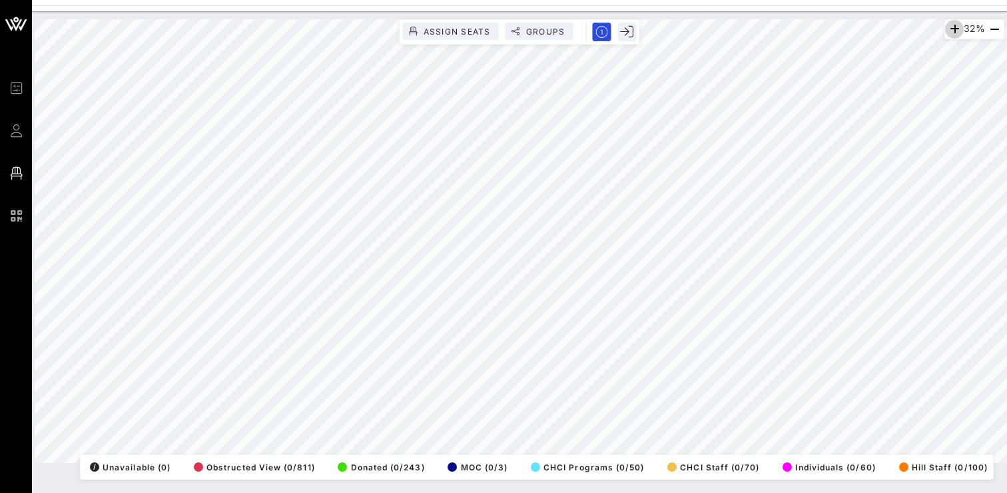
click at [953, 30] on icon "button" at bounding box center [954, 29] width 16 height 16
click at [947, 28] on icon "button" at bounding box center [955, 29] width 16 height 16
click at [949, 28] on icon "button" at bounding box center [957, 29] width 16 height 16
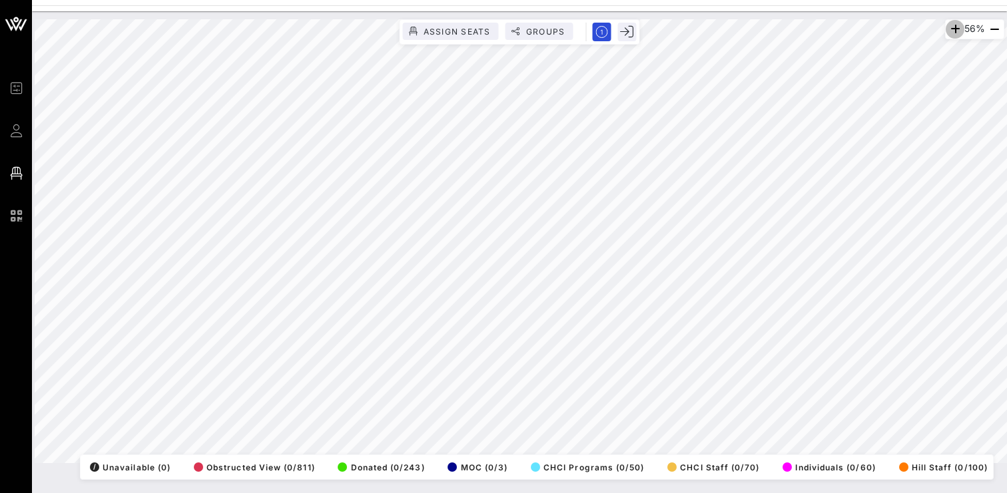
click at [947, 28] on icon "button" at bounding box center [955, 29] width 16 height 16
click at [946, 28] on icon "button" at bounding box center [954, 29] width 16 height 16
click at [948, 28] on icon "button" at bounding box center [956, 29] width 16 height 16
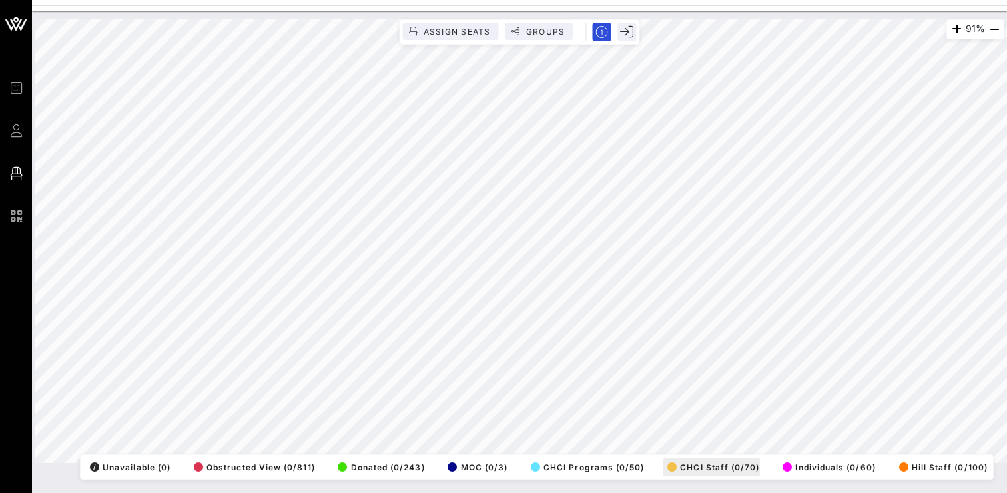
click at [705, 463] on div "91% Assign Seats Groups Exit All Reserved Shared Total Guests 1415 Total Seated…" at bounding box center [520, 241] width 970 height 444
click at [474, 487] on div "91% Assign Seats Groups Exit All Reserved Shared Total Guests 1415 Total Seated…" at bounding box center [519, 252] width 975 height 482
click at [951, 31] on icon "button" at bounding box center [956, 29] width 16 height 16
click at [951, 31] on icon "button" at bounding box center [950, 29] width 16 height 16
click at [951, 31] on icon "button" at bounding box center [952, 29] width 16 height 16
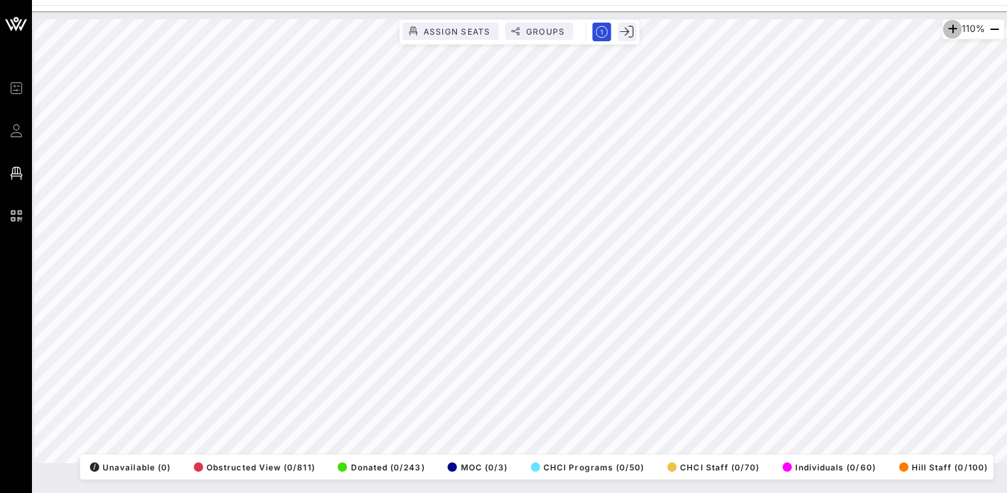
click at [951, 31] on icon "button" at bounding box center [952, 29] width 16 height 16
click at [951, 31] on icon "button" at bounding box center [950, 29] width 16 height 16
click at [990, 27] on icon "button" at bounding box center [994, 29] width 16 height 16
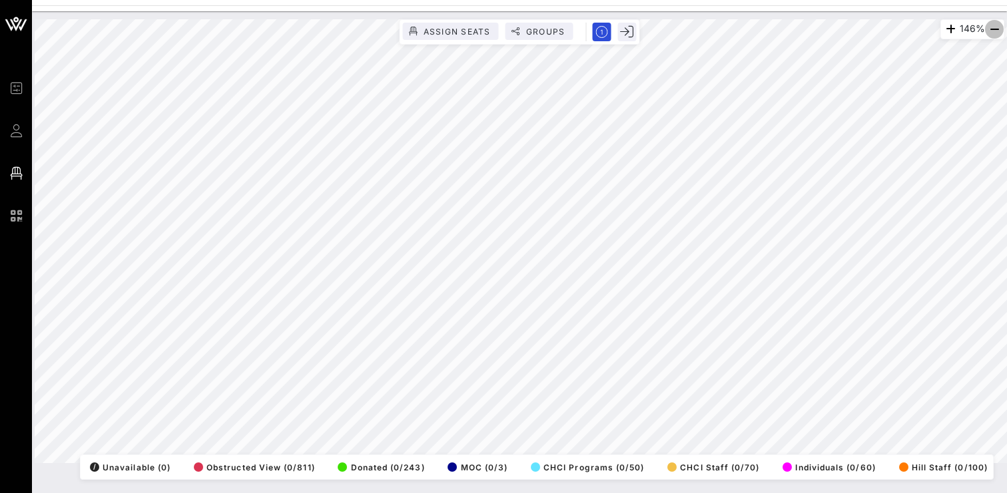
click at [990, 27] on icon "button" at bounding box center [994, 29] width 16 height 16
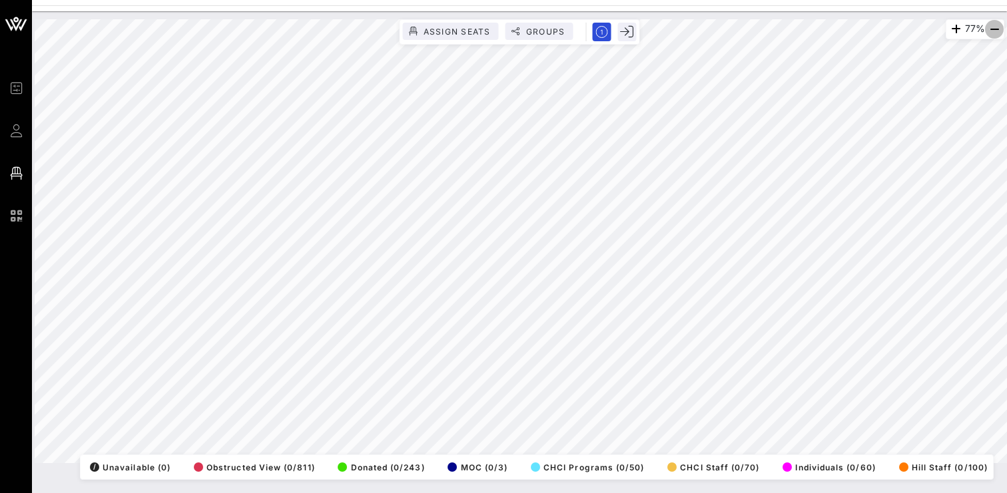
click at [990, 27] on icon "button" at bounding box center [994, 29] width 16 height 16
click at [952, 34] on icon "button" at bounding box center [955, 29] width 16 height 16
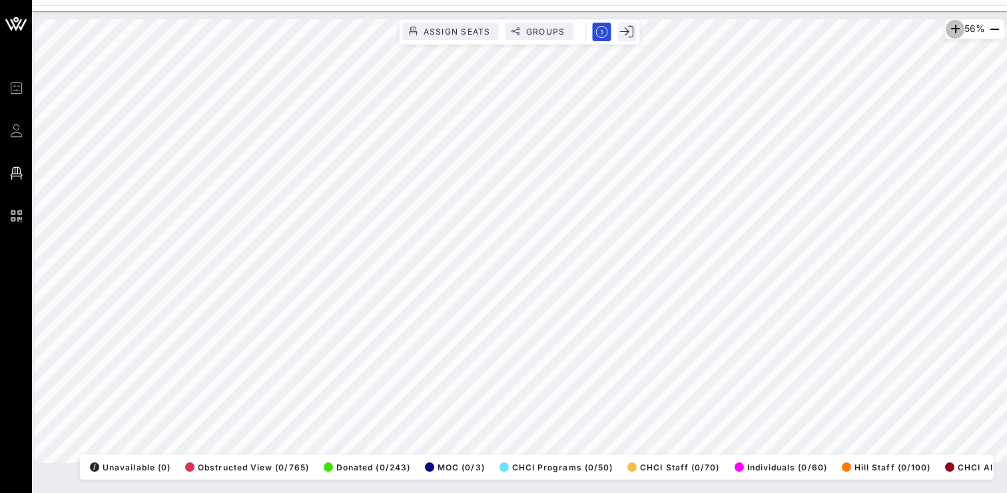
click at [952, 34] on icon "button" at bounding box center [955, 29] width 16 height 16
click at [952, 34] on icon "button" at bounding box center [956, 29] width 16 height 16
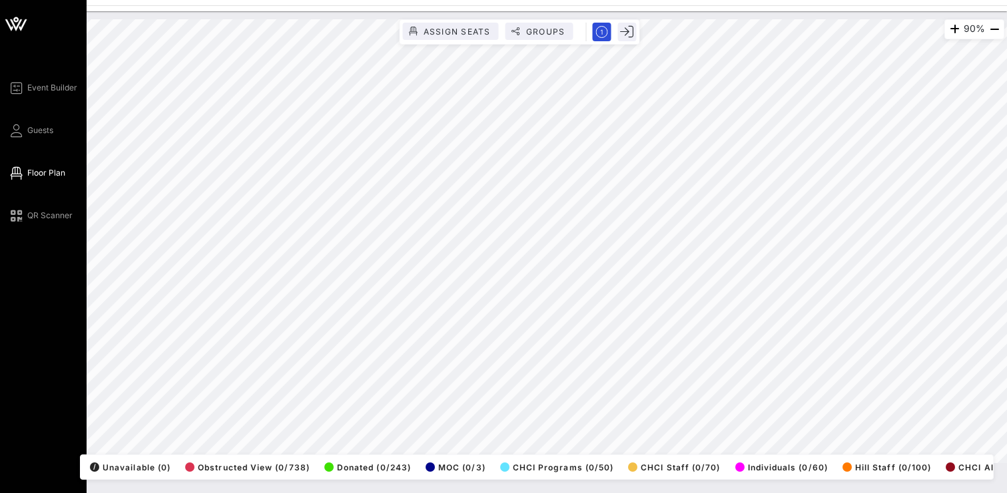
click at [26, 467] on div "Event Builder Guests Floor Plan QR Scanner CHCI 48th Annual Awards Gala 90% Ass…" at bounding box center [503, 246] width 1007 height 493
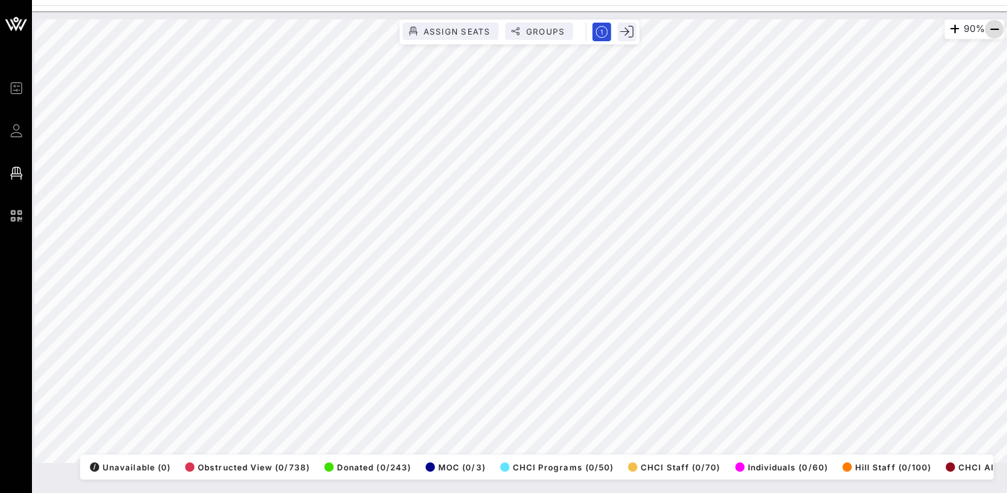
click at [994, 31] on icon "button" at bounding box center [994, 29] width 16 height 16
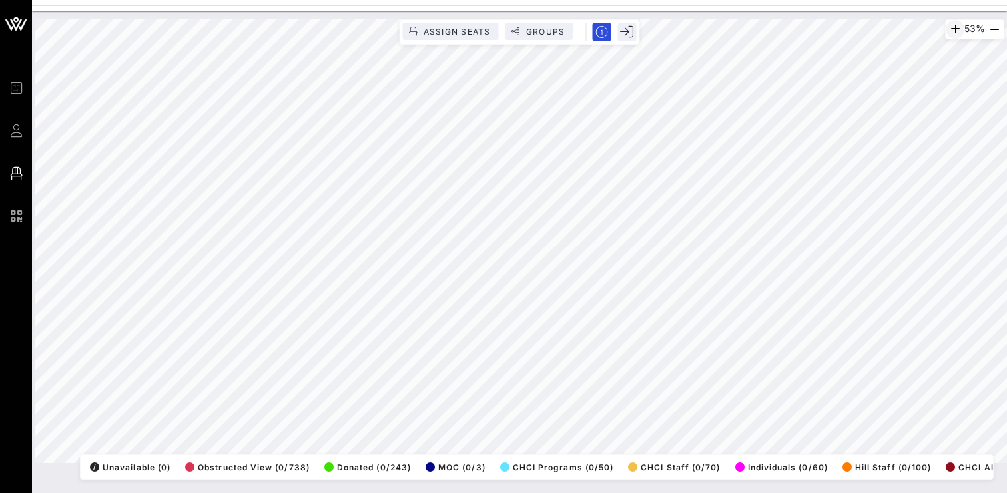
click at [949, 27] on icon "button" at bounding box center [955, 29] width 16 height 16
click at [949, 27] on icon "button" at bounding box center [954, 29] width 16 height 16
click at [949, 27] on icon "button" at bounding box center [955, 29] width 16 height 16
click at [949, 27] on icon "button" at bounding box center [956, 29] width 16 height 16
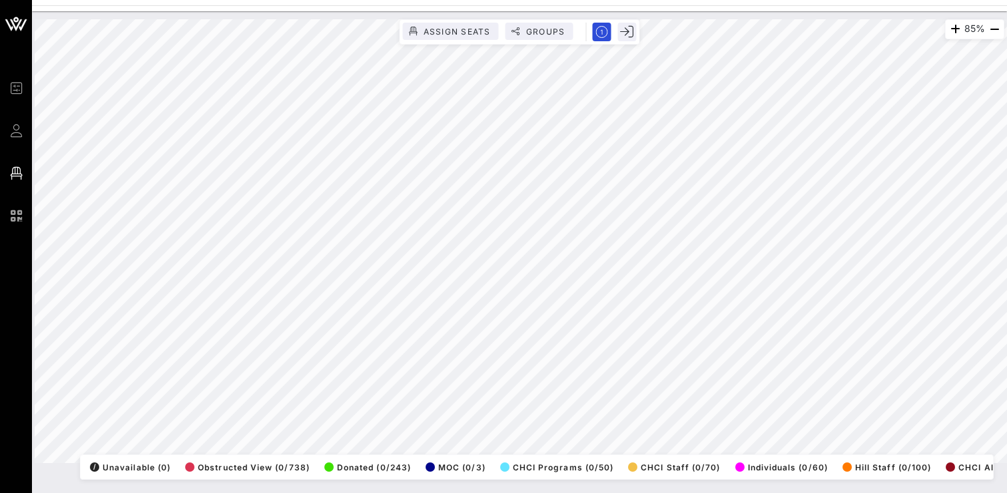
click at [936, 0] on html "Event Builder Guests Floor Plan QR Scanner CHCI 48th Annual Awards Gala 85% Ass…" at bounding box center [503, 246] width 1007 height 493
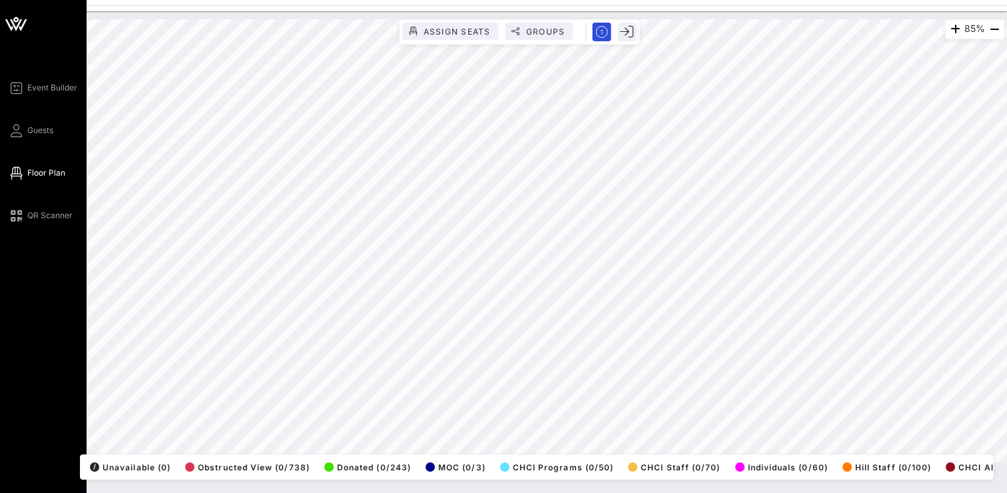
click at [0, 402] on div "Event Builder Guests Floor Plan QR Scanner CHCI 48th Annual Awards Gala 85% Ass…" at bounding box center [503, 246] width 1007 height 493
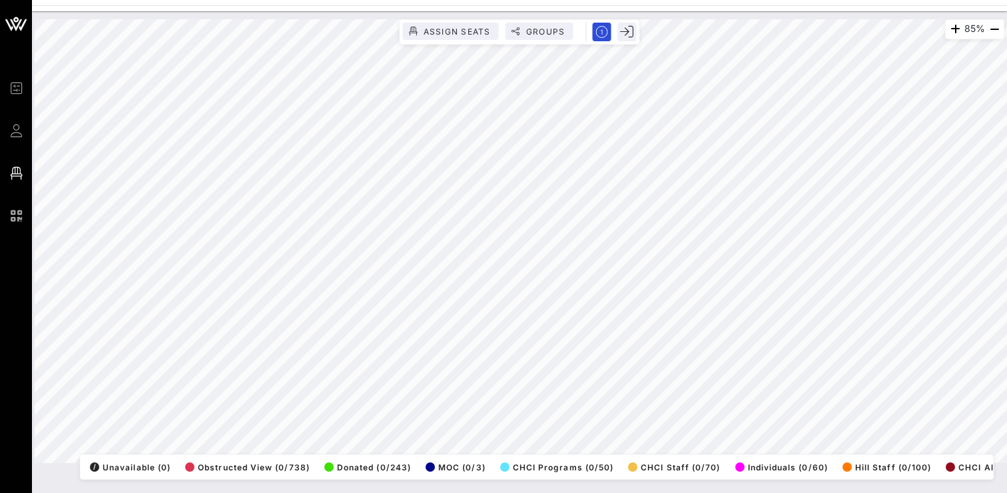
click at [451, 493] on html "Event Builder Guests Floor Plan QR Scanner CHCI 48th Annual Awards Gala 85% Ass…" at bounding box center [503, 246] width 1007 height 493
click at [386, 493] on html "Event Builder Guests Floor Plan QR Scanner CHCI 48th Annual Awards Gala 85% Ass…" at bounding box center [503, 246] width 1007 height 493
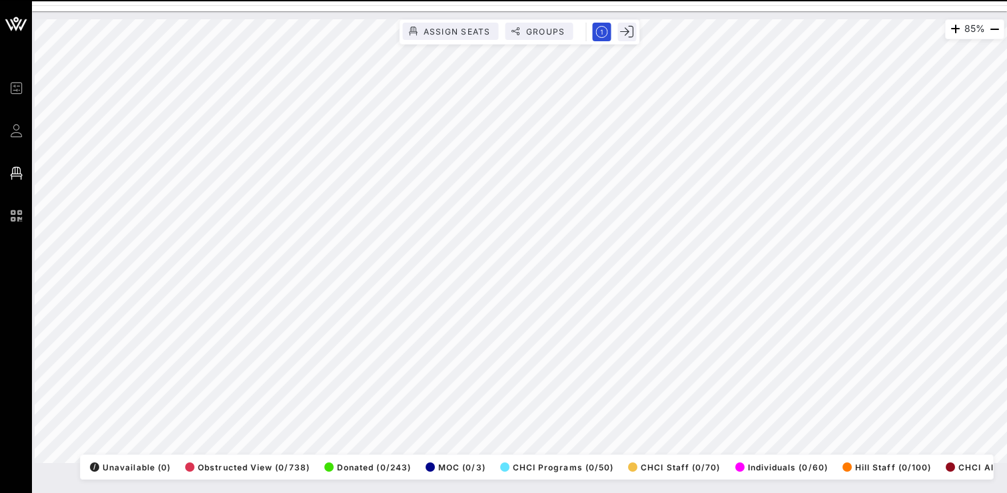
click at [364, 493] on html "Event Builder Guests Floor Plan QR Scanner CHCI 48th Annual Awards Gala 85% Ass…" at bounding box center [503, 246] width 1007 height 493
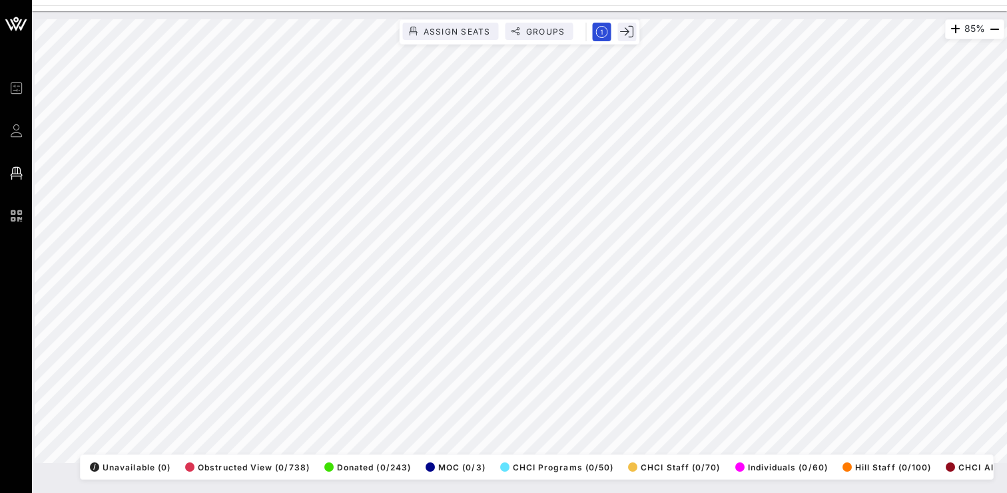
click at [766, 487] on div "85% Assign Seats Groups Exit All Reserved Shared Total Guests 1415 Total Seated…" at bounding box center [519, 252] width 975 height 482
click at [332, 463] on div "85% Assign Seats Groups Exit All Reserved Shared Total Guests 1415 Total Seated…" at bounding box center [520, 241] width 970 height 444
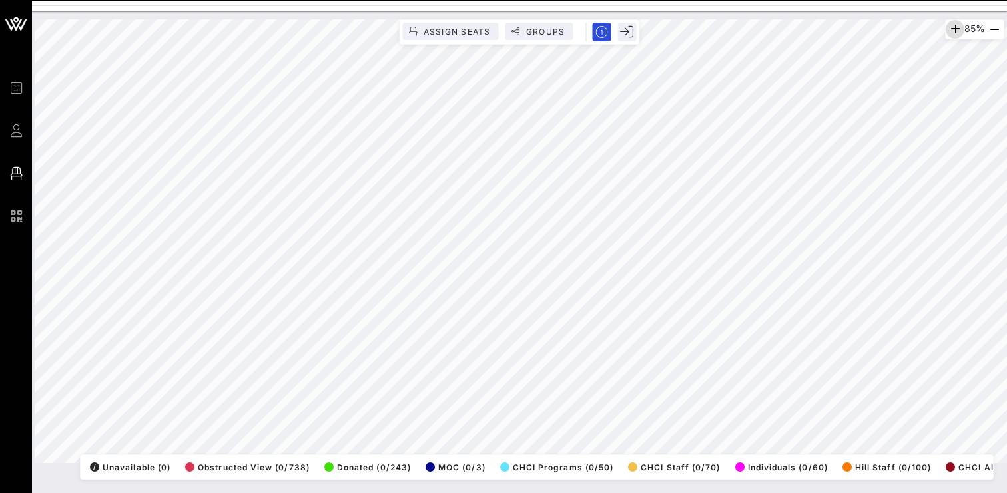
click at [947, 30] on icon "button" at bounding box center [955, 29] width 16 height 16
click at [946, 30] on icon "button" at bounding box center [954, 29] width 16 height 16
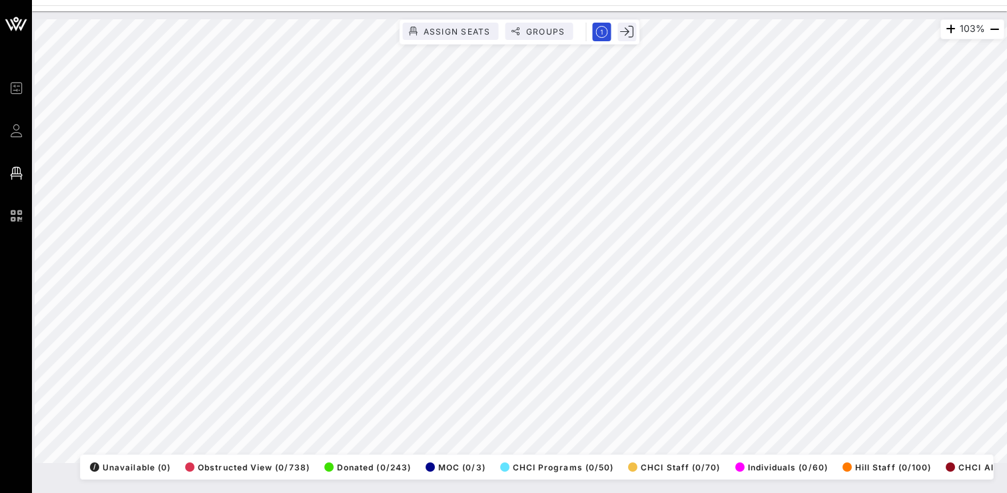
click at [934, 493] on html "Event Builder Guests Floor Plan QR Scanner CHCI 48th Annual Awards Gala 103% As…" at bounding box center [503, 246] width 1007 height 493
click at [919, 480] on div "103% Assign Seats Groups Exit All Reserved Shared Total Guests 1415 Total Seate…" at bounding box center [519, 252] width 975 height 482
click at [990, 29] on icon "button" at bounding box center [994, 29] width 16 height 16
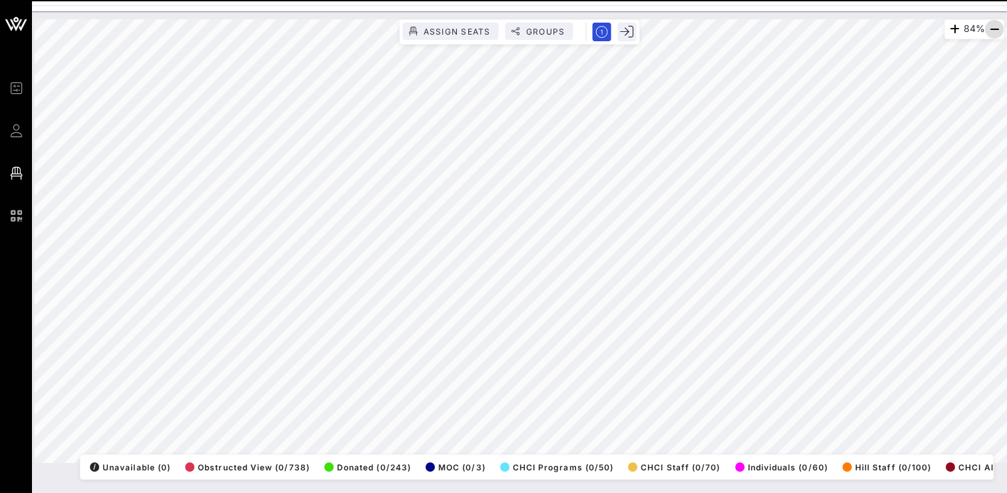
click at [990, 29] on icon "button" at bounding box center [994, 29] width 16 height 16
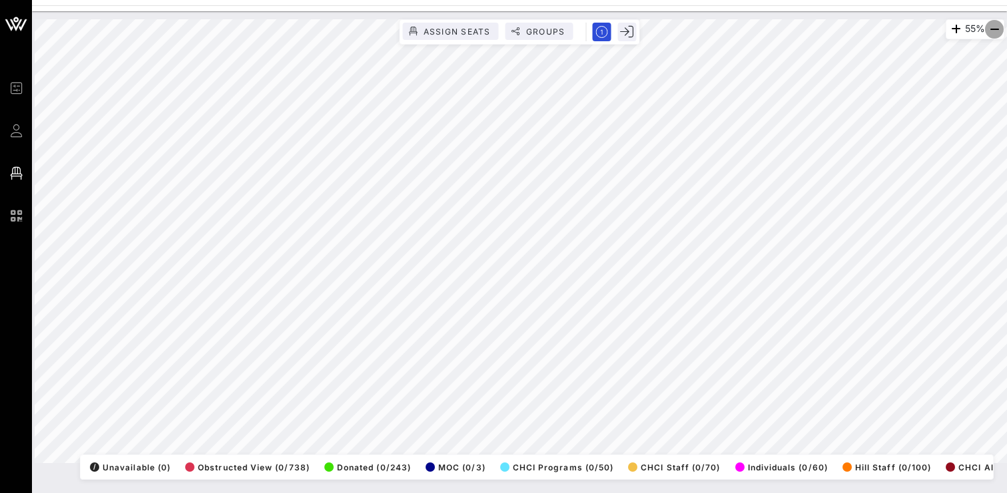
click at [990, 29] on icon "button" at bounding box center [994, 29] width 16 height 16
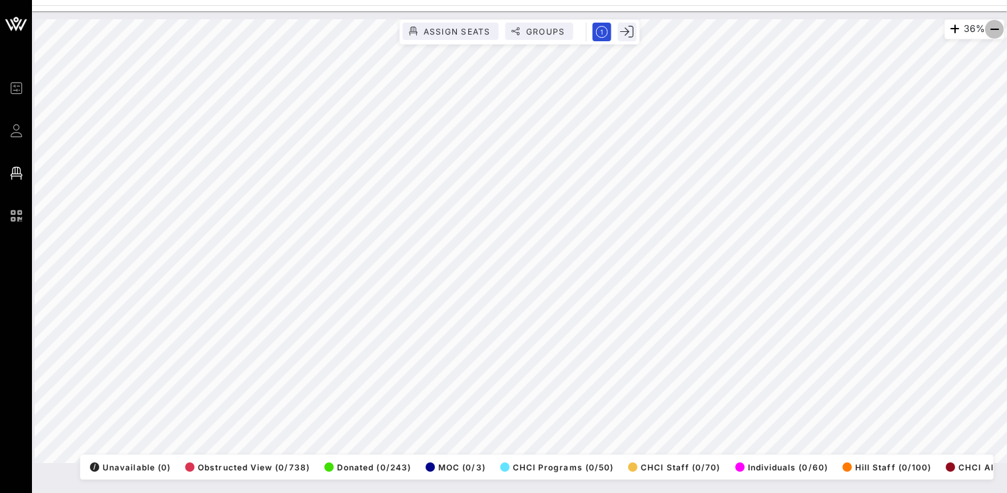
click at [990, 29] on icon "button" at bounding box center [994, 29] width 16 height 16
click at [949, 26] on icon "button" at bounding box center [954, 29] width 16 height 16
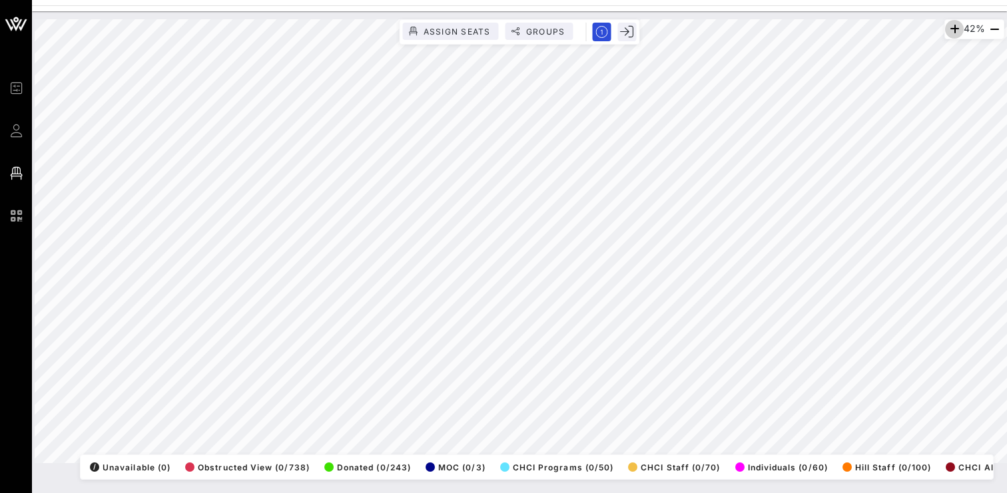
click at [949, 26] on icon "button" at bounding box center [954, 29] width 16 height 16
click at [949, 26] on icon "button" at bounding box center [957, 29] width 16 height 16
click at [948, 33] on icon "button" at bounding box center [954, 29] width 16 height 16
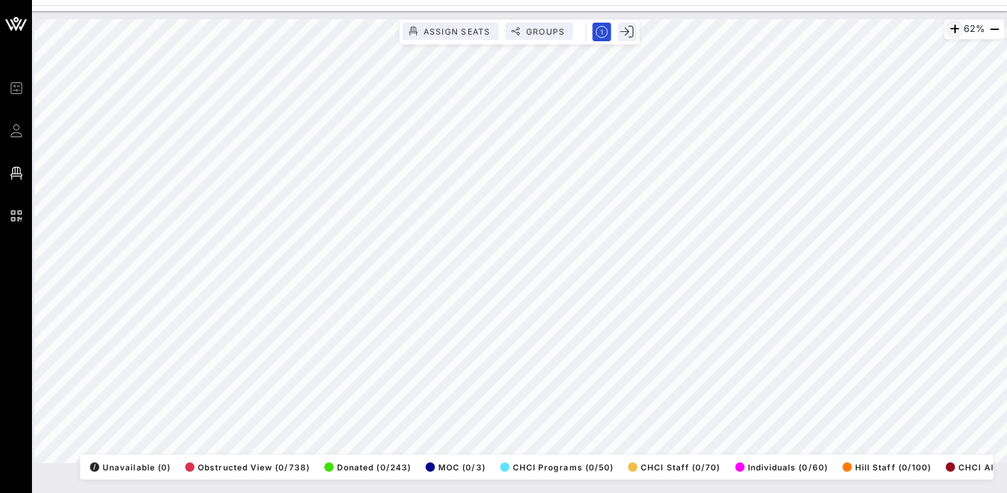
click at [948, 33] on icon "button" at bounding box center [954, 29] width 16 height 16
click at [948, 33] on icon "button" at bounding box center [955, 29] width 16 height 16
click at [948, 33] on icon "button" at bounding box center [954, 29] width 16 height 16
click at [471, 0] on html "Event Builder Guests Floor Plan QR Scanner CHCI 48th Annual Awards Gala 101% As…" at bounding box center [503, 246] width 1007 height 493
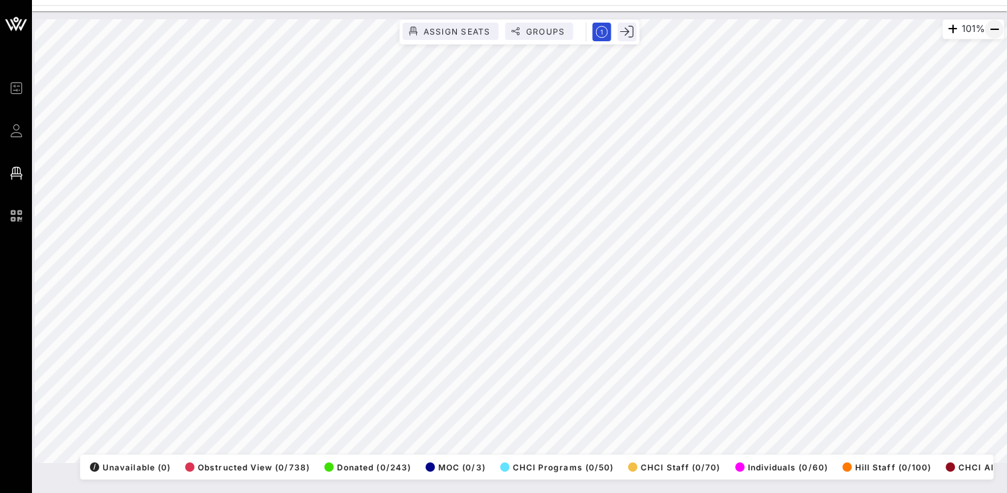
click at [990, 35] on icon "button" at bounding box center [994, 29] width 16 height 16
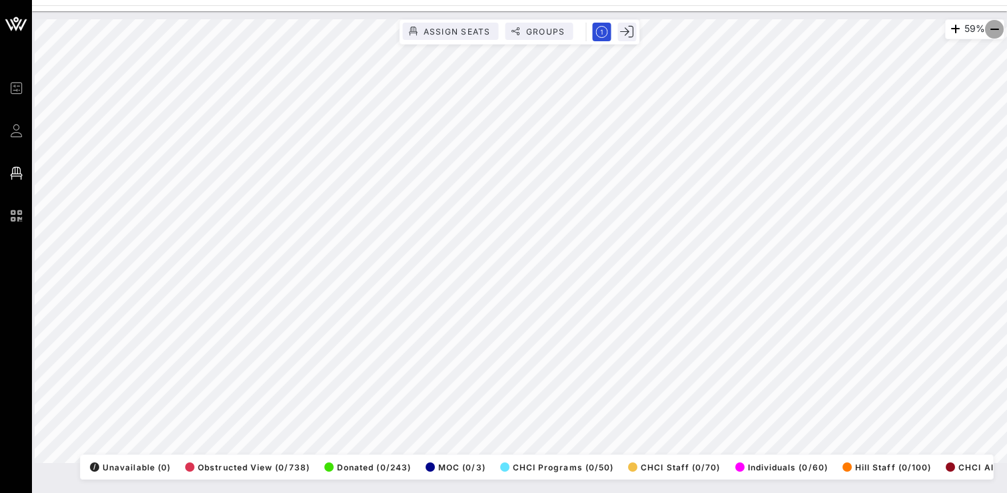
click at [990, 35] on icon "button" at bounding box center [994, 29] width 16 height 16
click at [954, 27] on icon "button" at bounding box center [954, 29] width 16 height 16
click at [954, 27] on icon "button" at bounding box center [955, 29] width 16 height 16
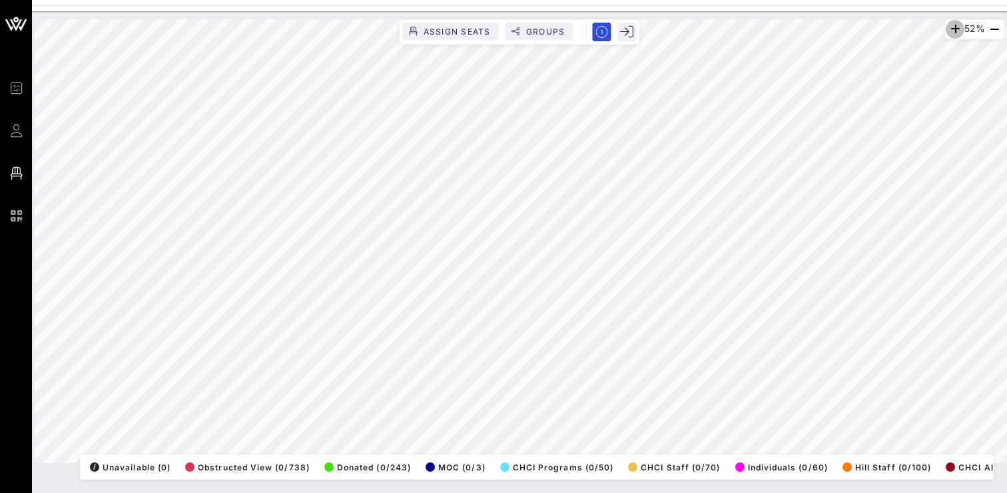
click at [954, 27] on icon "button" at bounding box center [955, 29] width 16 height 16
click at [950, 29] on icon "button" at bounding box center [954, 29] width 16 height 16
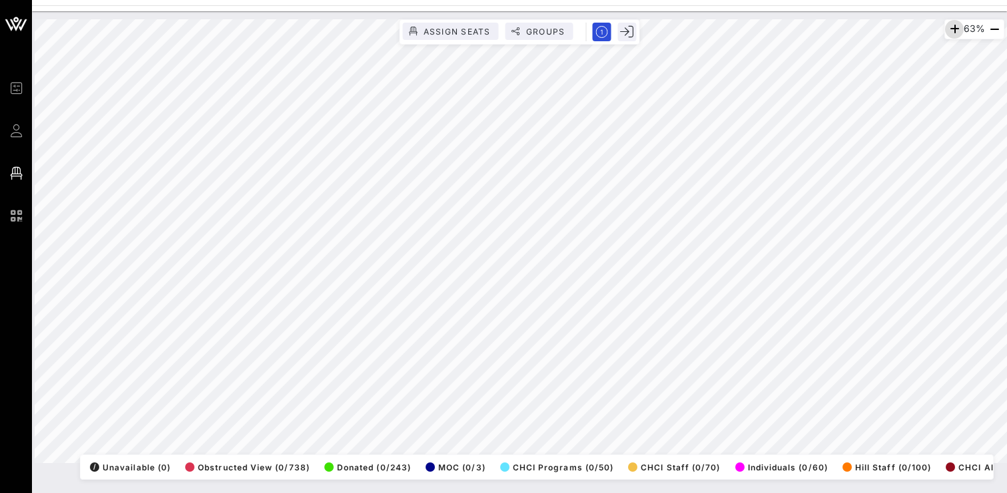
click at [950, 29] on icon "button" at bounding box center [954, 29] width 16 height 16
click at [994, 29] on icon "button" at bounding box center [994, 29] width 16 height 16
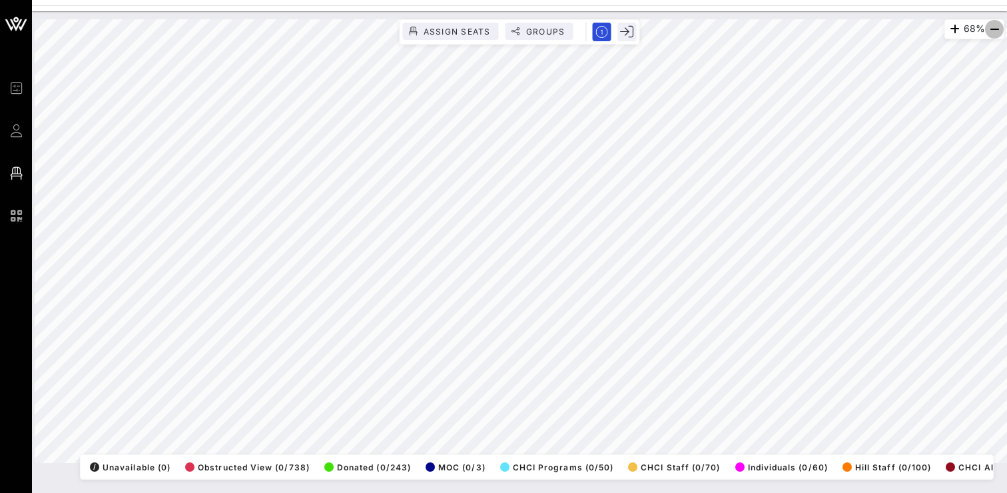
click at [994, 29] on icon "button" at bounding box center [994, 29] width 16 height 16
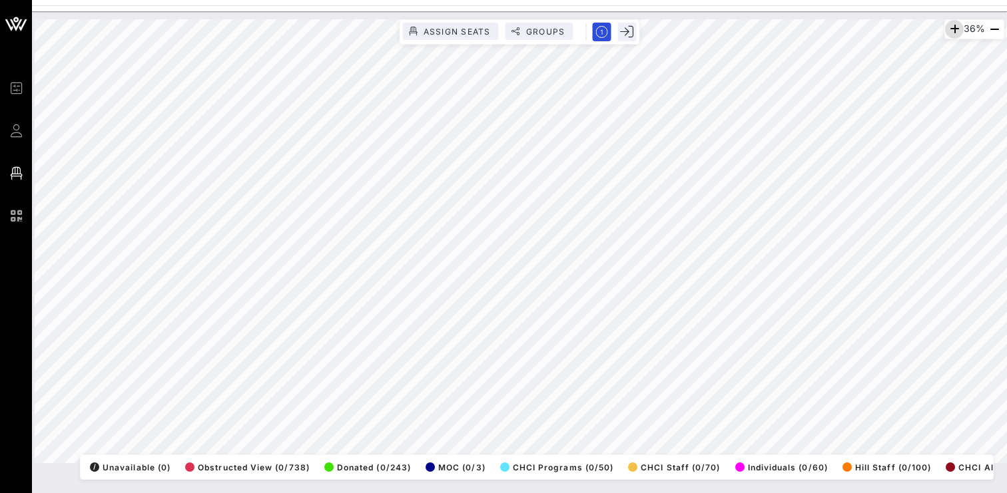
click at [953, 33] on icon "button" at bounding box center [954, 29] width 16 height 16
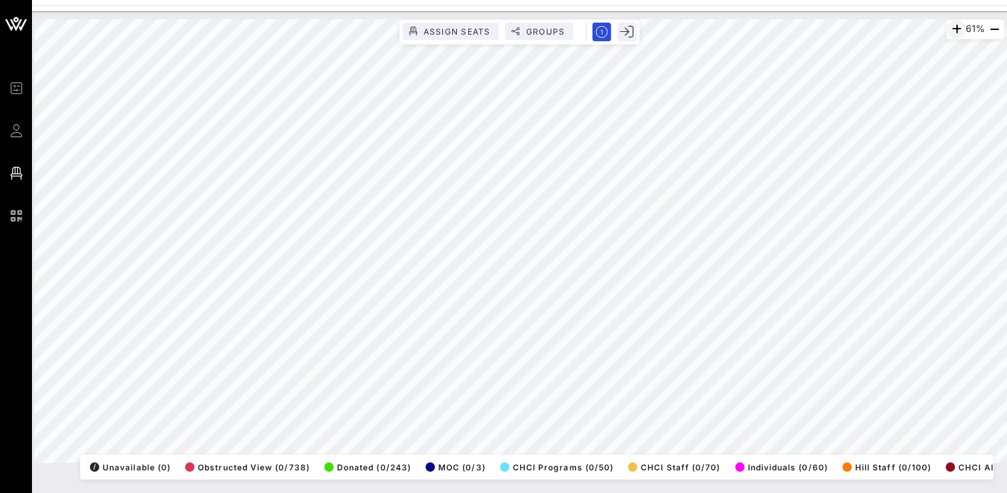
click at [952, 30] on icon "button" at bounding box center [956, 29] width 16 height 16
click at [952, 30] on icon "button" at bounding box center [955, 29] width 16 height 16
click at [952, 30] on icon "button" at bounding box center [956, 29] width 16 height 16
click at [952, 30] on icon "button" at bounding box center [954, 29] width 16 height 16
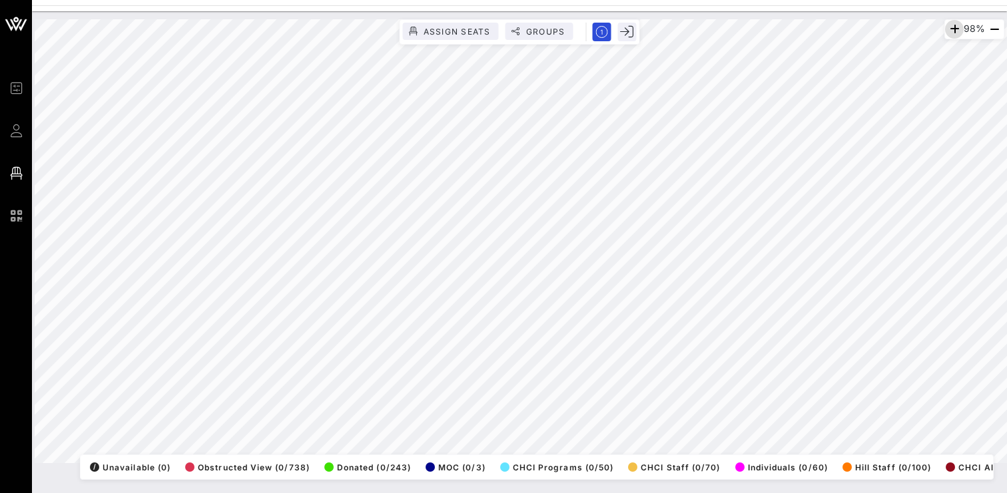
click at [949, 29] on icon "button" at bounding box center [954, 29] width 16 height 16
click at [949, 29] on icon "button" at bounding box center [950, 29] width 16 height 16
click at [949, 29] on icon "button" at bounding box center [952, 29] width 16 height 16
click at [949, 29] on icon "button" at bounding box center [950, 29] width 16 height 16
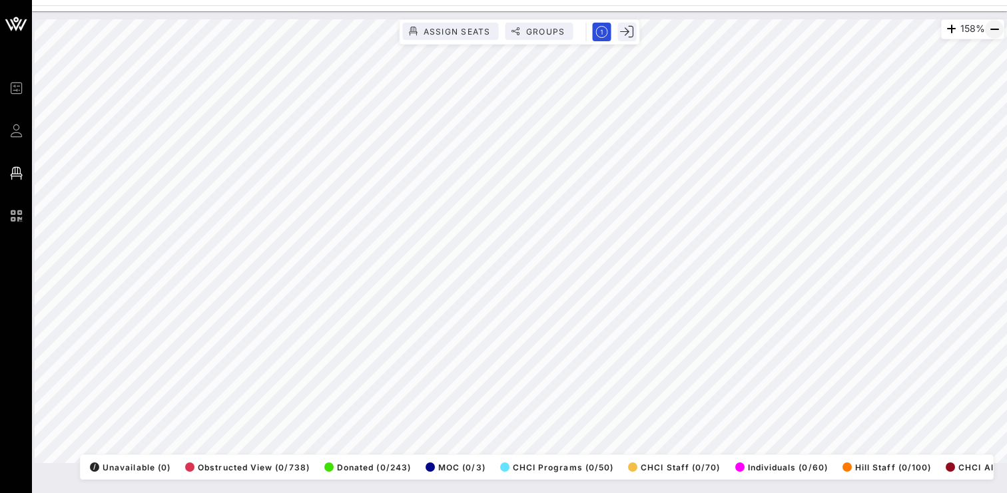
click at [994, 31] on icon "button" at bounding box center [994, 29] width 16 height 16
click at [396, 463] on div "104% Assign Seats Groups Exit All Reserved Shared Total Guests 1410 Total Seate…" at bounding box center [520, 241] width 970 height 444
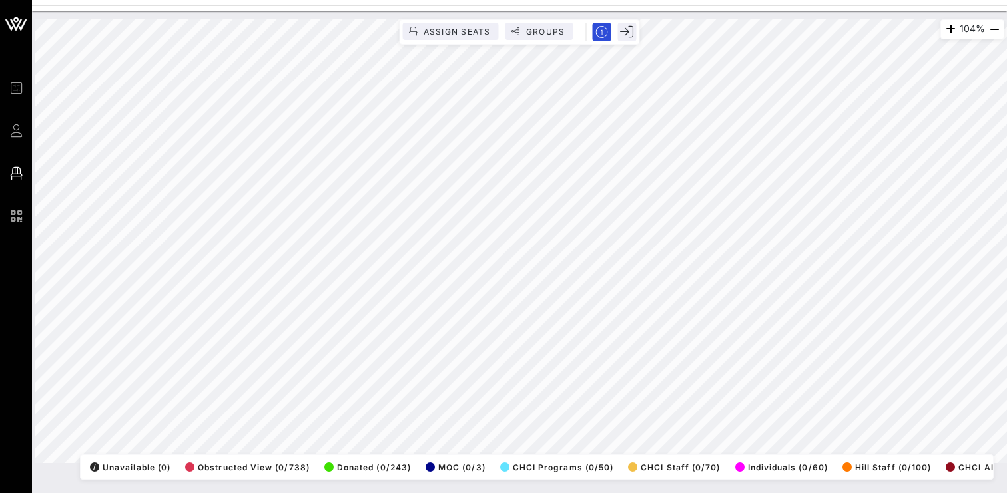
click at [472, 493] on html "Event Builder Guests Floor Plan QR Scanner CHCI 48th Annual Awards Gala 104% As…" at bounding box center [503, 246] width 1007 height 493
click at [434, 463] on div "104% Assign Seats Groups Exit All Reserved Shared Total Guests 1410 Total Seate…" at bounding box center [520, 241] width 970 height 444
click at [994, 30] on icon "button" at bounding box center [994, 29] width 16 height 16
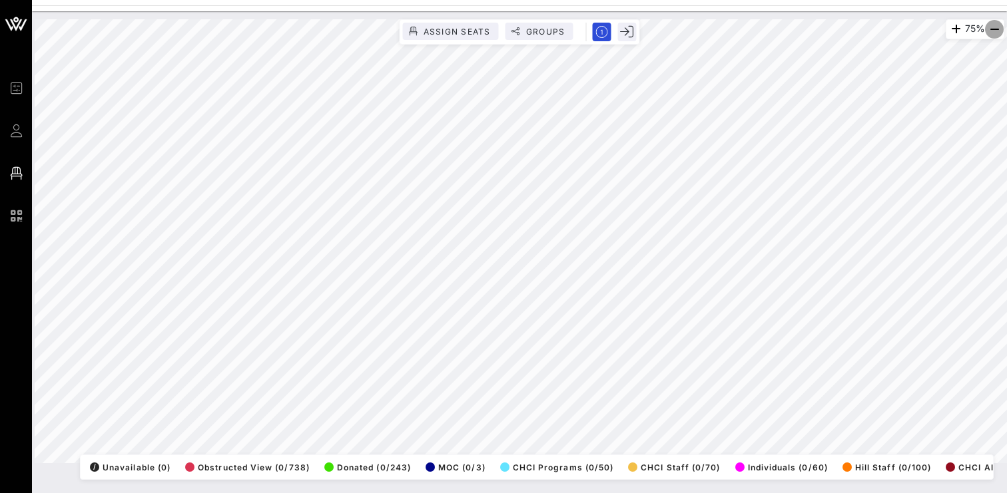
click at [994, 30] on icon "button" at bounding box center [994, 29] width 16 height 16
click at [952, 28] on icon "button" at bounding box center [954, 29] width 16 height 16
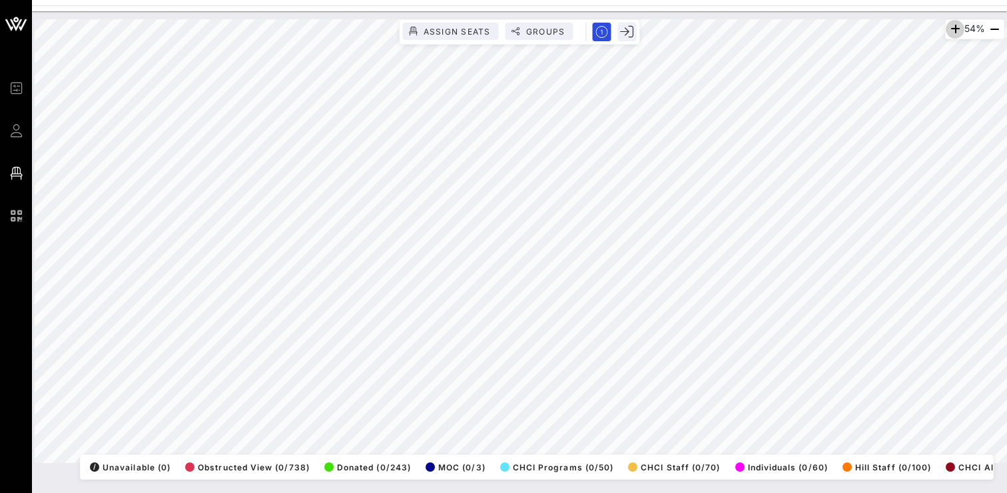
click at [952, 28] on icon "button" at bounding box center [955, 29] width 16 height 16
click at [952, 28] on icon "button" at bounding box center [954, 29] width 16 height 16
click at [952, 28] on icon "button" at bounding box center [955, 29] width 16 height 16
click at [952, 28] on icon "button" at bounding box center [954, 29] width 16 height 16
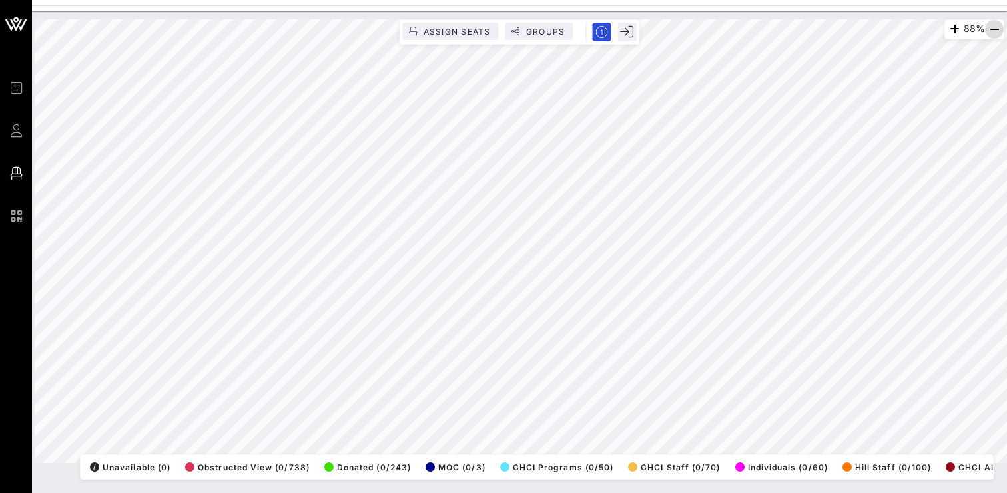
click at [990, 27] on icon "button" at bounding box center [994, 29] width 16 height 16
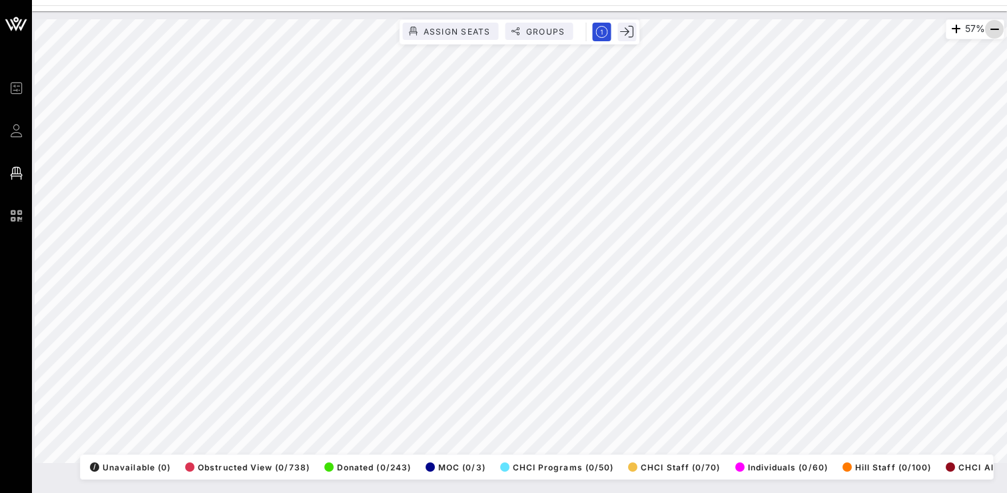
click at [990, 27] on icon "button" at bounding box center [994, 29] width 16 height 16
click at [950, 24] on icon "button" at bounding box center [954, 29] width 16 height 16
click at [950, 24] on icon "button" at bounding box center [956, 29] width 16 height 16
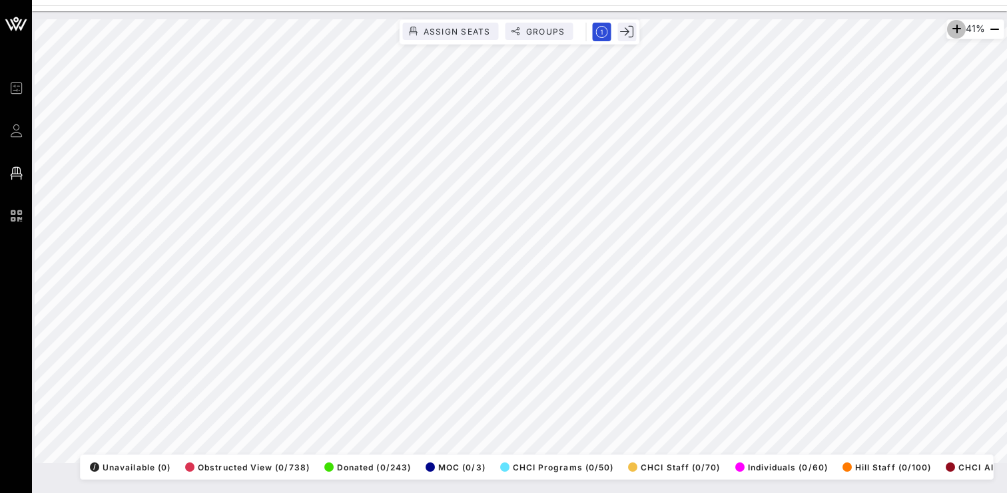
click at [950, 24] on icon "button" at bounding box center [956, 29] width 16 height 16
click at [950, 24] on icon "button" at bounding box center [955, 29] width 16 height 16
click at [950, 24] on icon "button" at bounding box center [956, 29] width 16 height 16
click at [950, 24] on icon "button" at bounding box center [955, 29] width 16 height 16
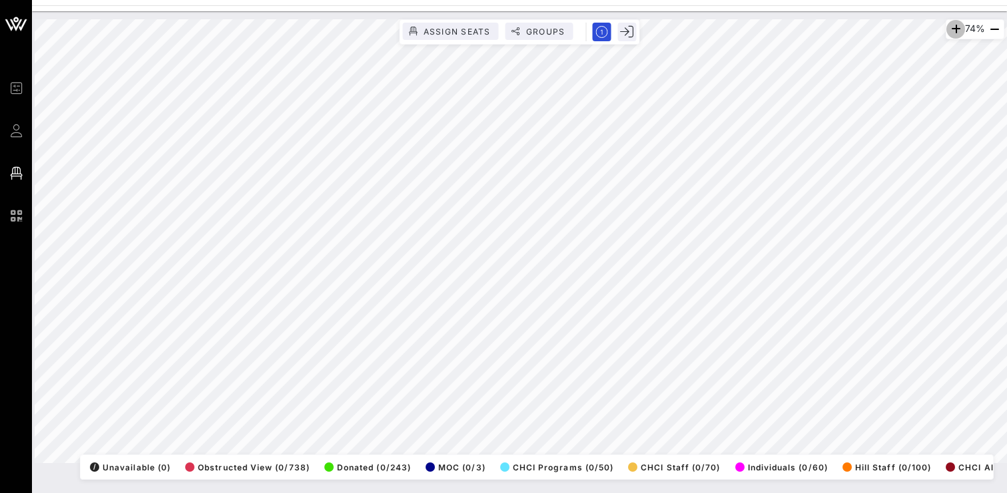
click at [950, 24] on icon "button" at bounding box center [956, 29] width 16 height 16
click at [950, 28] on icon "button" at bounding box center [956, 29] width 16 height 16
click at [950, 28] on icon "button" at bounding box center [954, 29] width 16 height 16
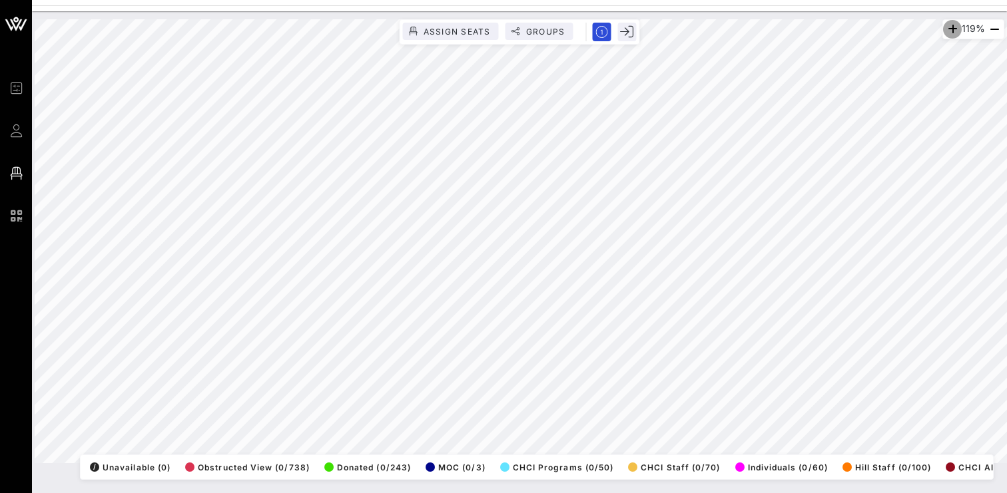
click at [950, 28] on icon "button" at bounding box center [952, 29] width 16 height 16
click at [847, 0] on html "Event Builder Guests Floor Plan QR Scanner CHCI 48th Annual Awards Gala 131% As…" at bounding box center [503, 246] width 1007 height 493
click at [990, 31] on icon "button" at bounding box center [994, 29] width 16 height 16
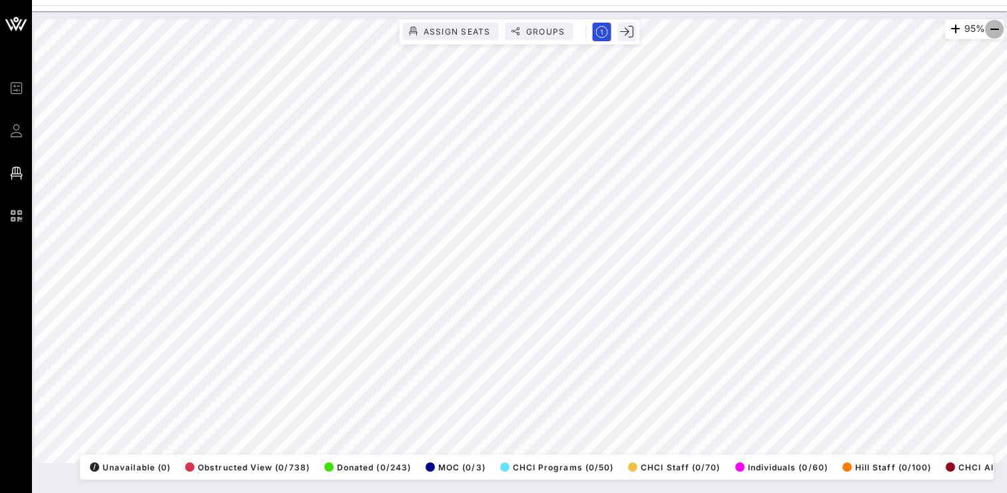
click at [990, 31] on icon "button" at bounding box center [994, 29] width 16 height 16
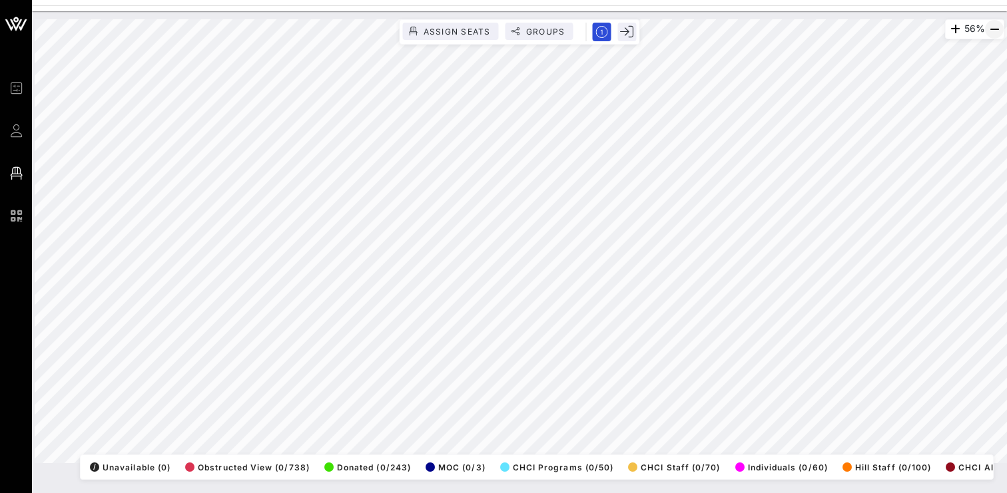
click at [988, 29] on icon "button" at bounding box center [994, 29] width 16 height 16
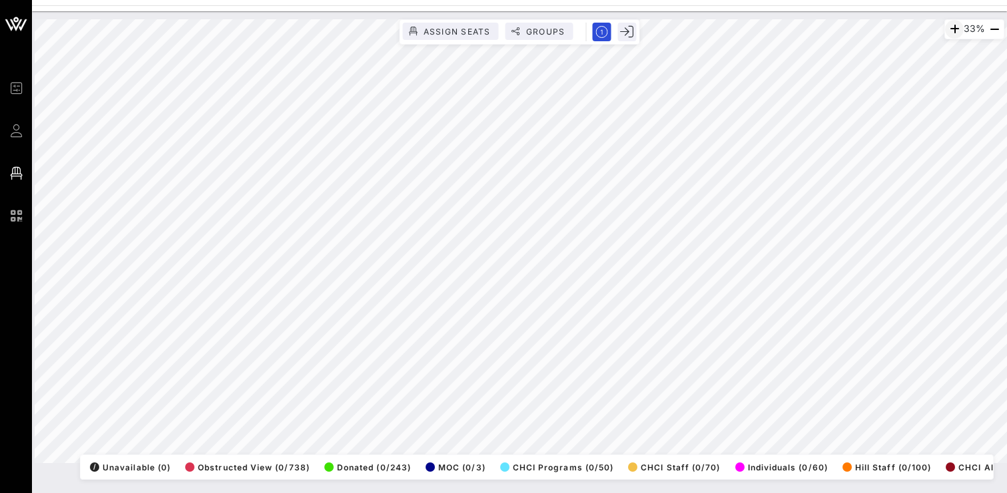
click at [949, 29] on icon "button" at bounding box center [954, 29] width 16 height 16
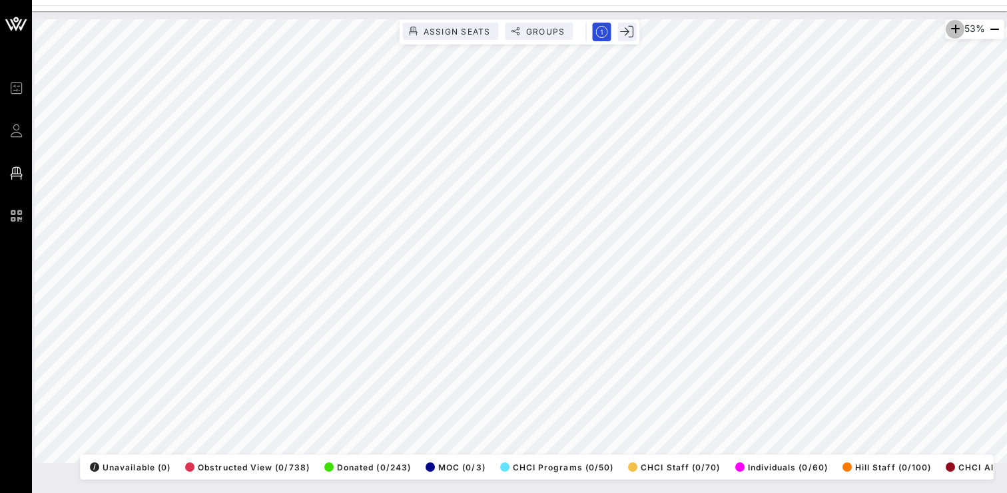
click at [949, 29] on icon "button" at bounding box center [955, 29] width 16 height 16
click at [949, 29] on icon "button" at bounding box center [957, 29] width 16 height 16
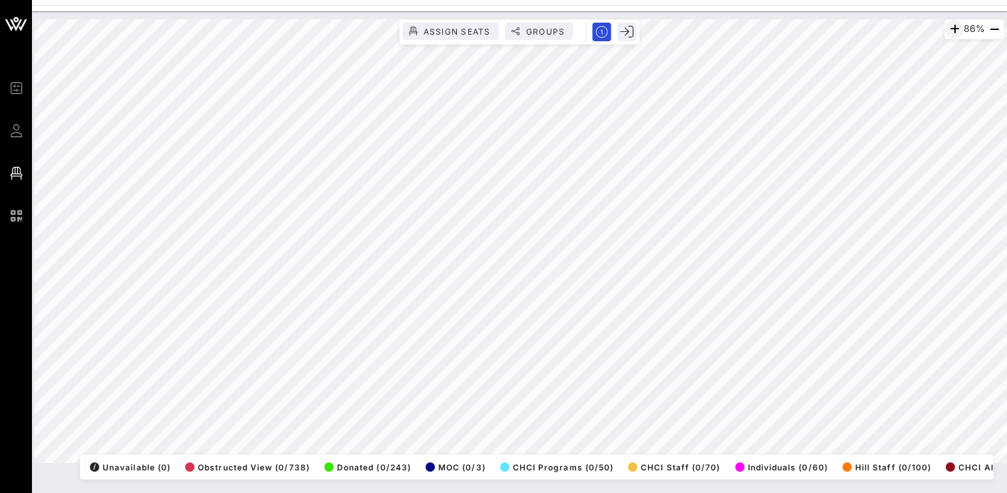
click at [949, 29] on icon "button" at bounding box center [954, 29] width 16 height 16
click at [990, 30] on icon "button" at bounding box center [994, 29] width 16 height 16
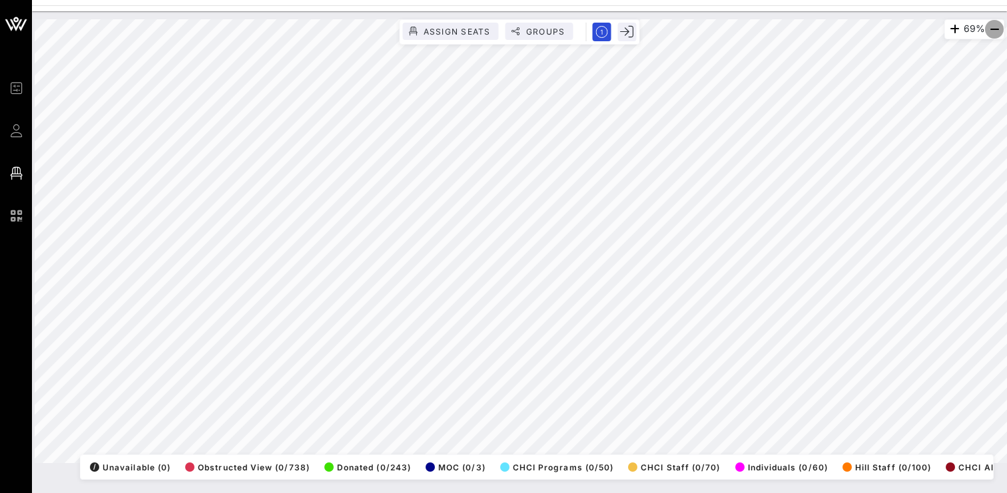
click at [990, 30] on icon "button" at bounding box center [994, 29] width 16 height 16
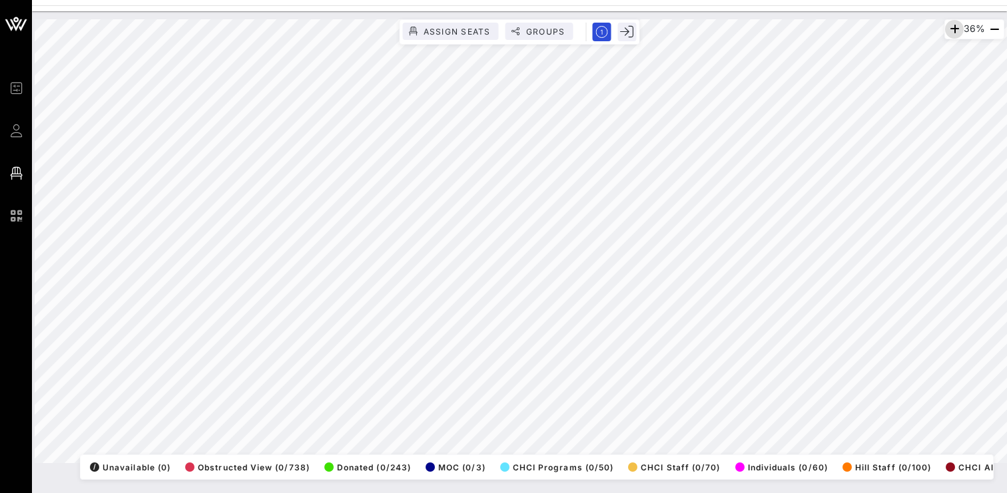
click at [948, 32] on icon "button" at bounding box center [954, 29] width 16 height 16
